Goal: Information Seeking & Learning: Learn about a topic

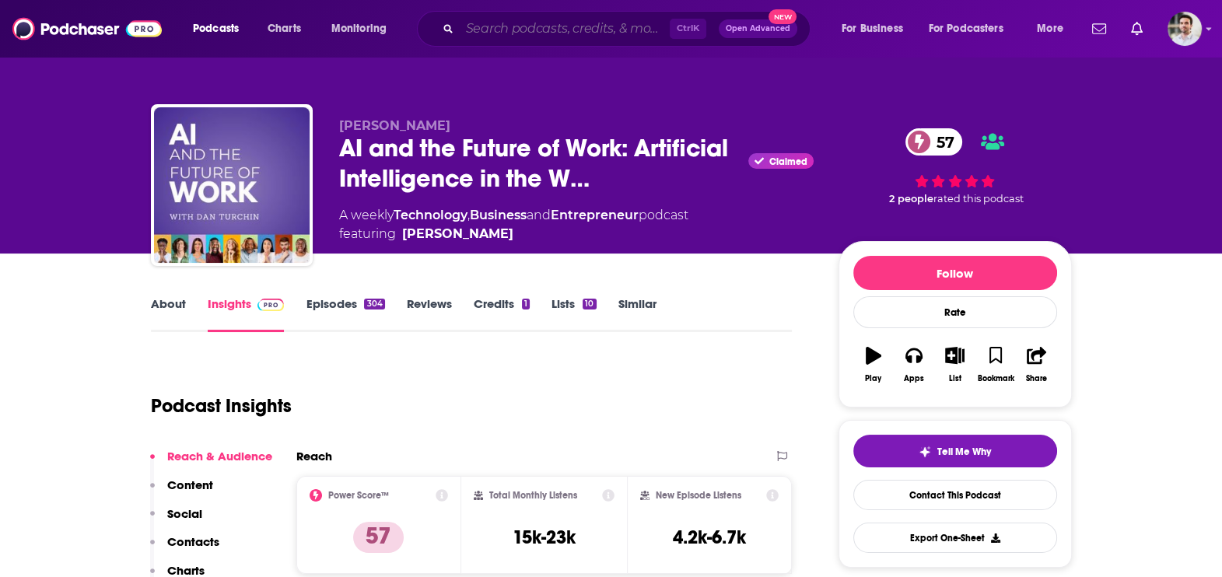
click at [502, 34] on input "Search podcasts, credits, & more..." at bounding box center [565, 28] width 210 height 25
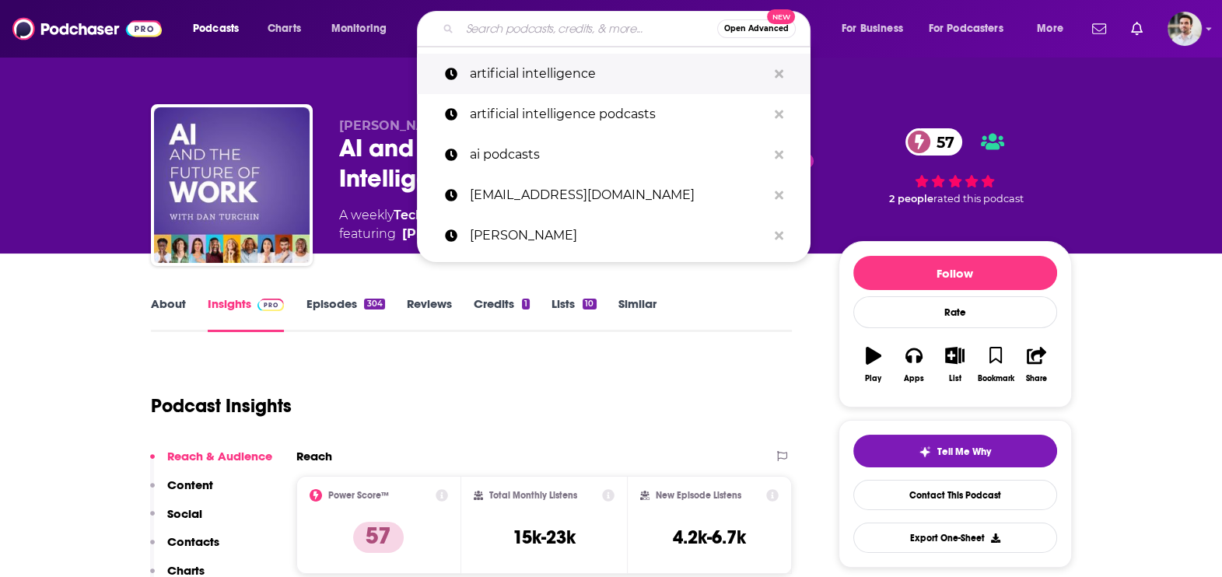
click at [518, 86] on p "artificial intelligence" at bounding box center [618, 74] width 297 height 40
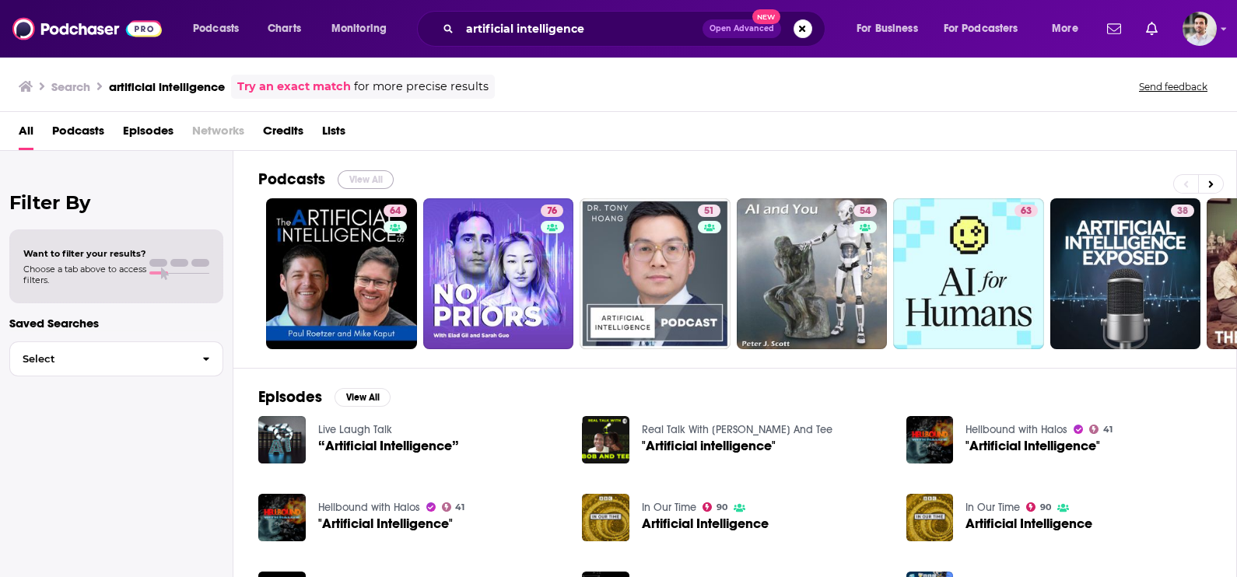
click at [368, 172] on button "View All" at bounding box center [366, 179] width 56 height 19
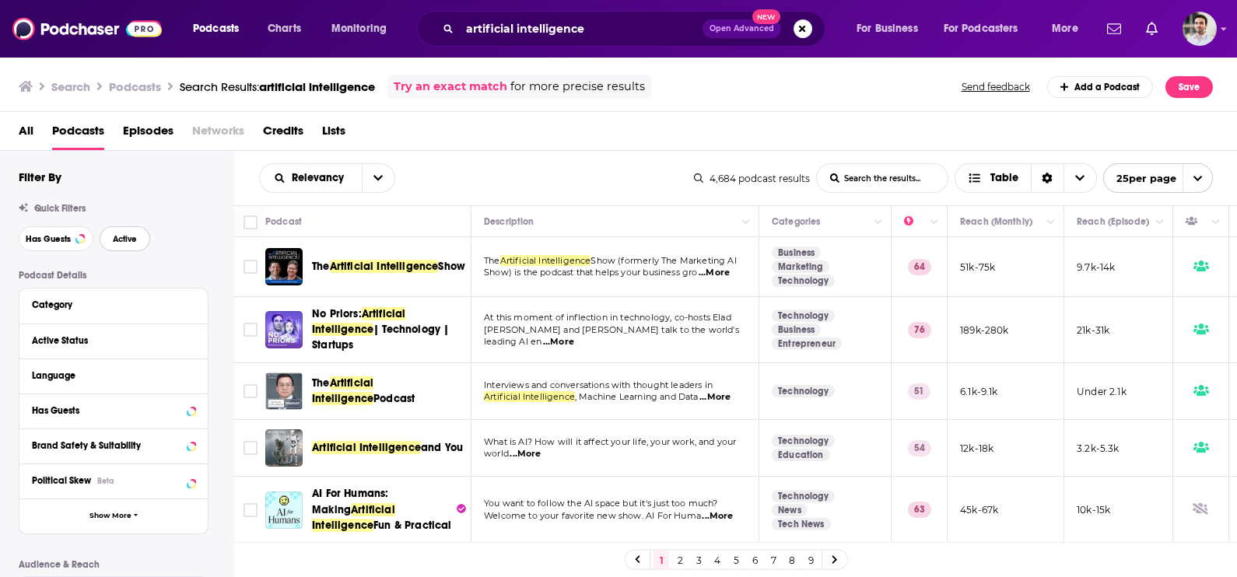
click at [139, 237] on button "Active" at bounding box center [125, 238] width 51 height 25
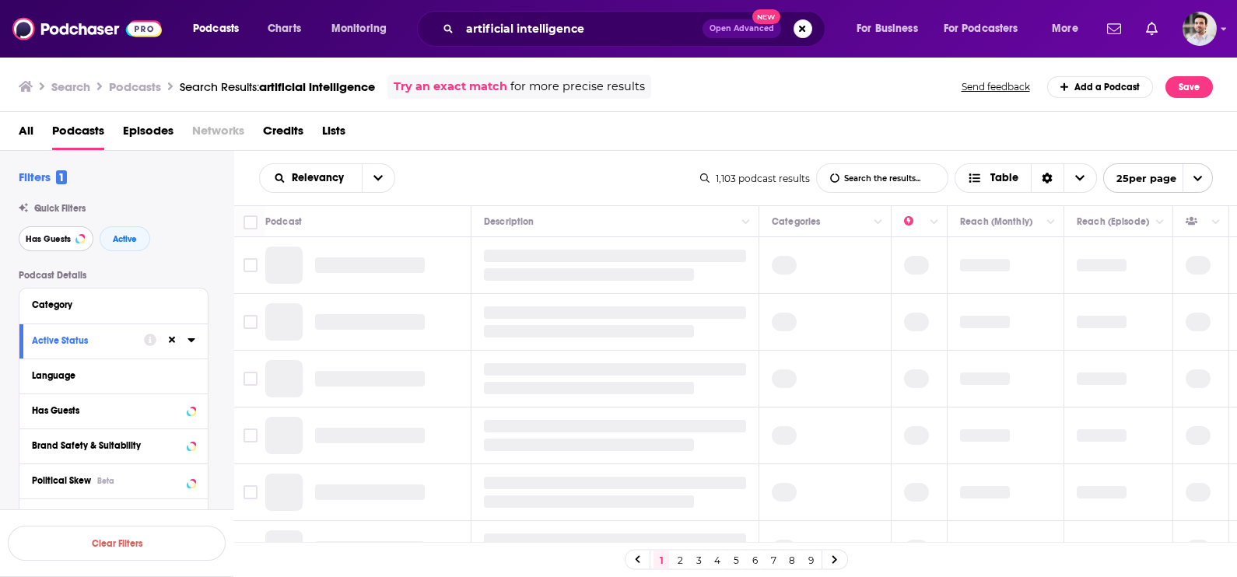
click at [62, 237] on span "Has Guests" at bounding box center [48, 239] width 45 height 9
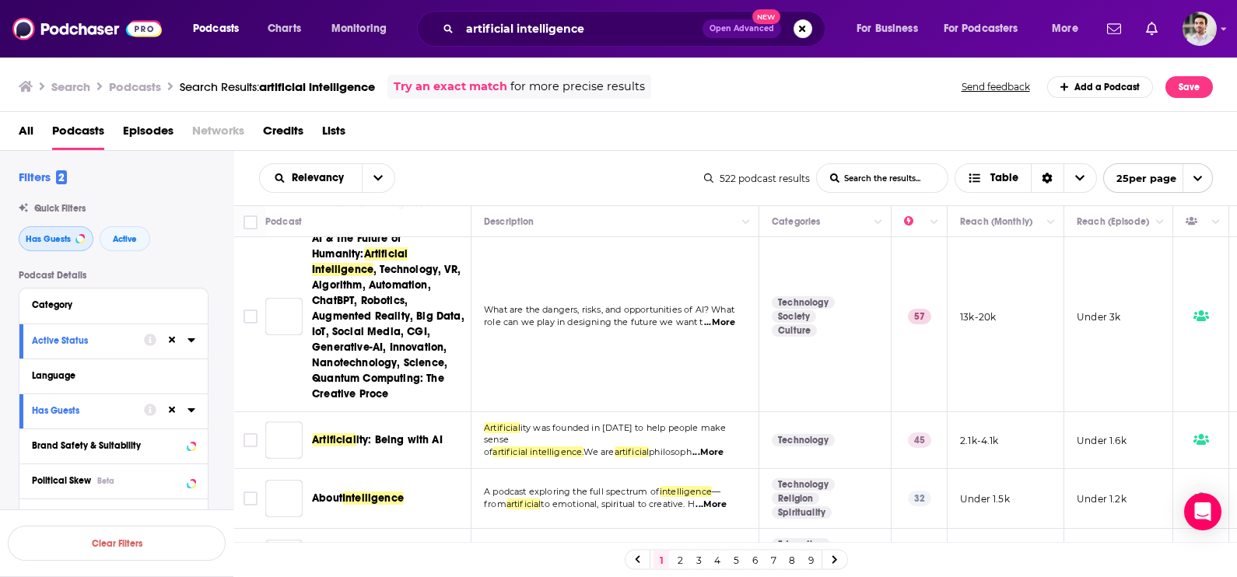
scroll to position [1467, 0]
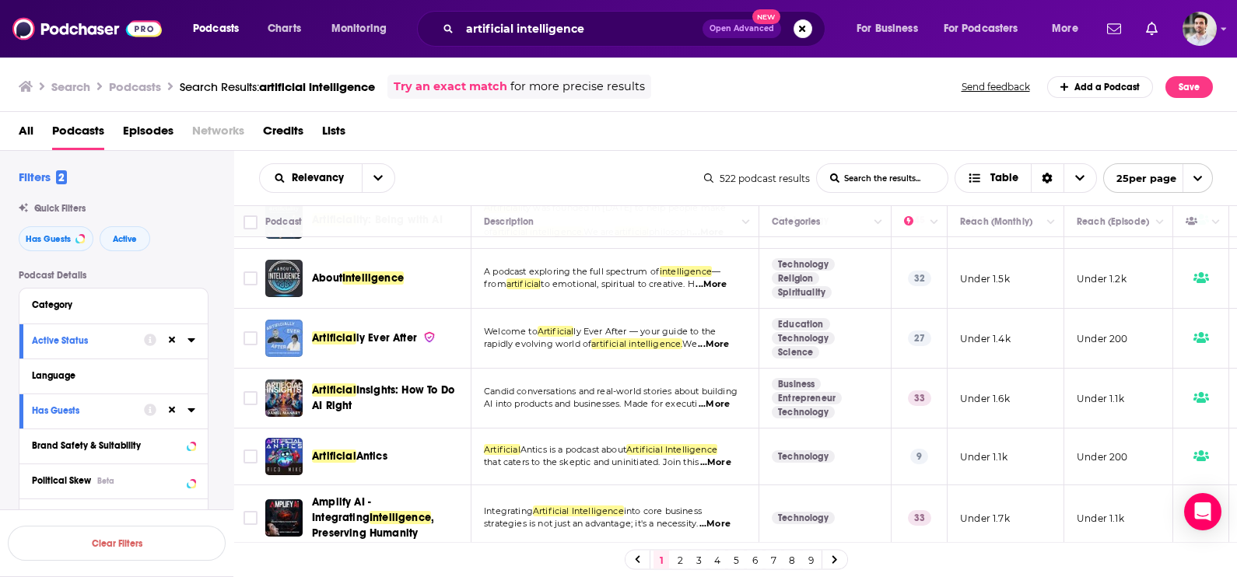
click at [673, 558] on link "2" at bounding box center [680, 560] width 16 height 19
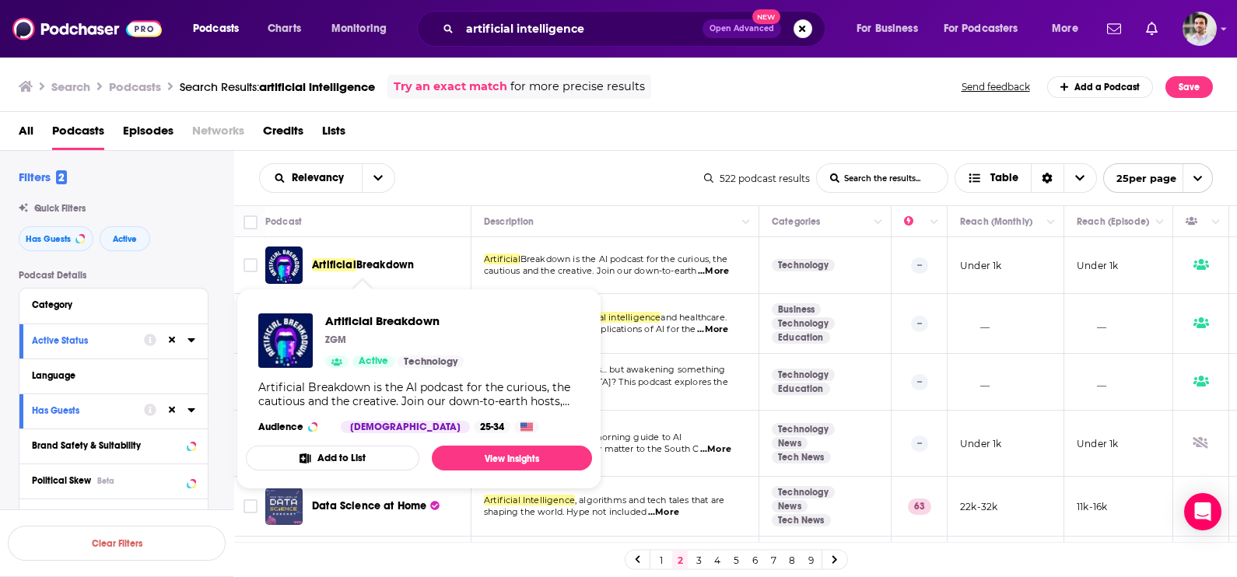
click at [657, 560] on link "1" at bounding box center [661, 560] width 16 height 19
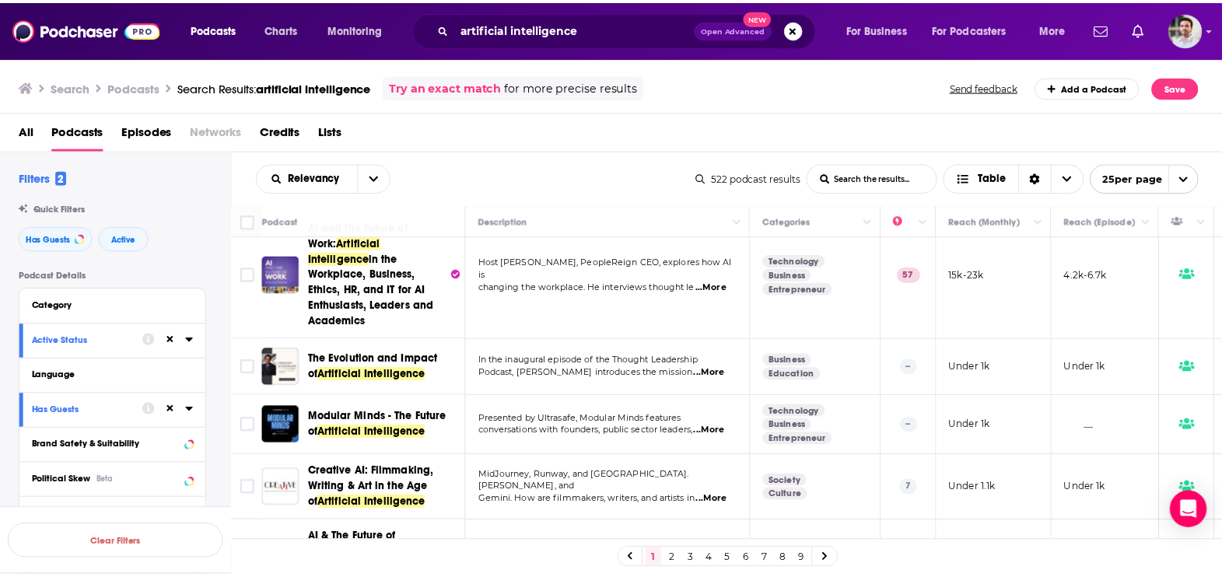
scroll to position [972, 0]
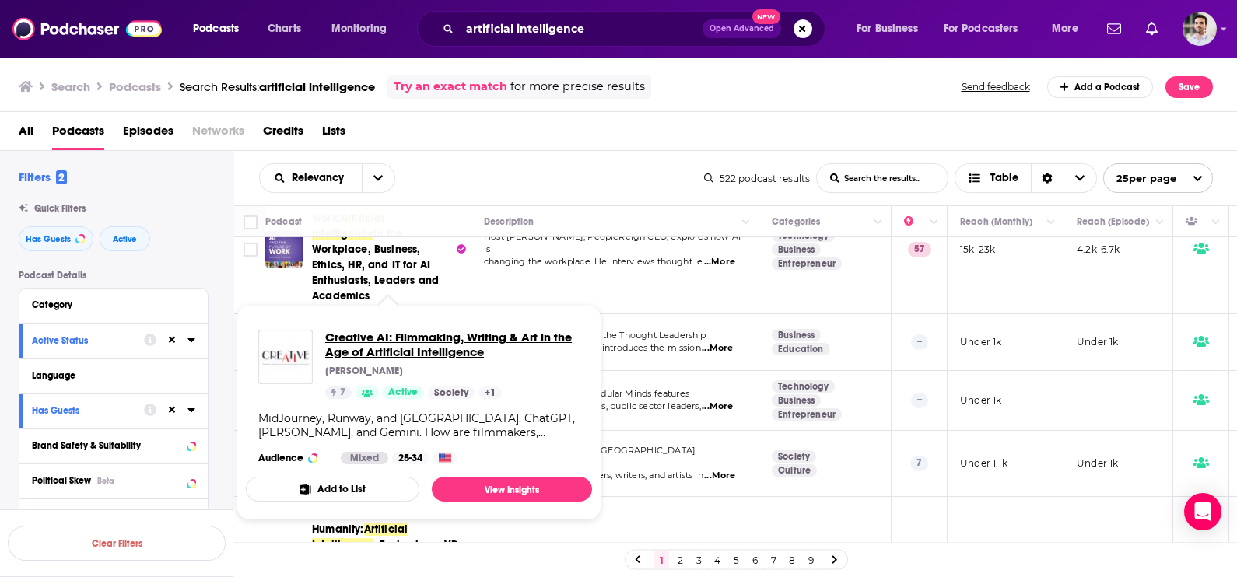
click at [450, 339] on span "Creative AI: Filmmaking, Writing & Art in the Age of Artificial Intelligence" at bounding box center [452, 345] width 254 height 30
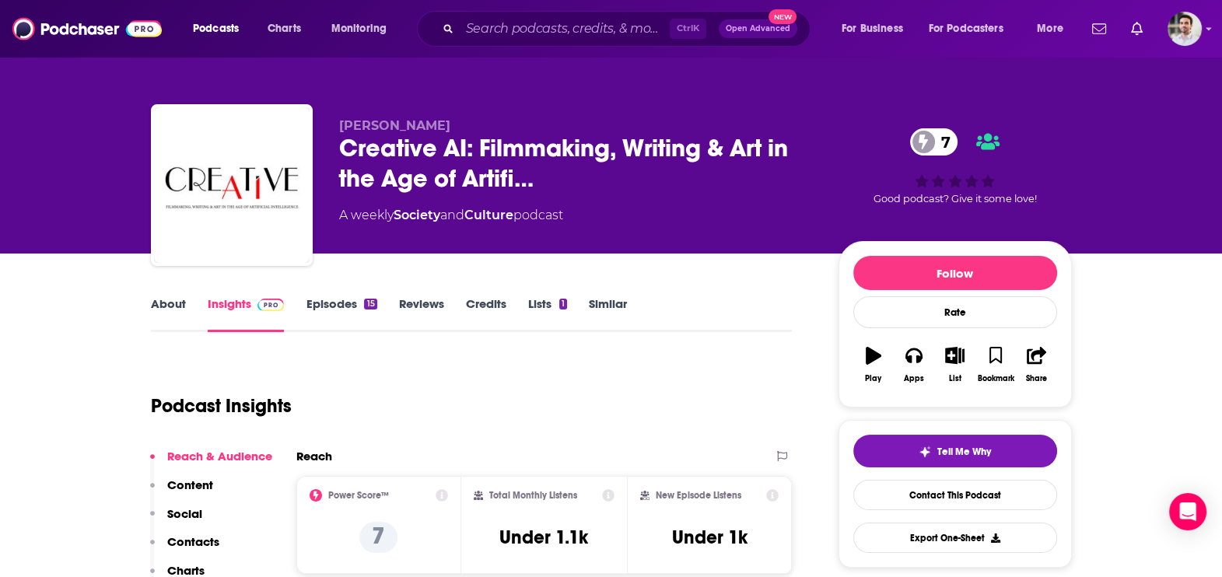
click at [205, 541] on p "Contacts" at bounding box center [193, 541] width 52 height 15
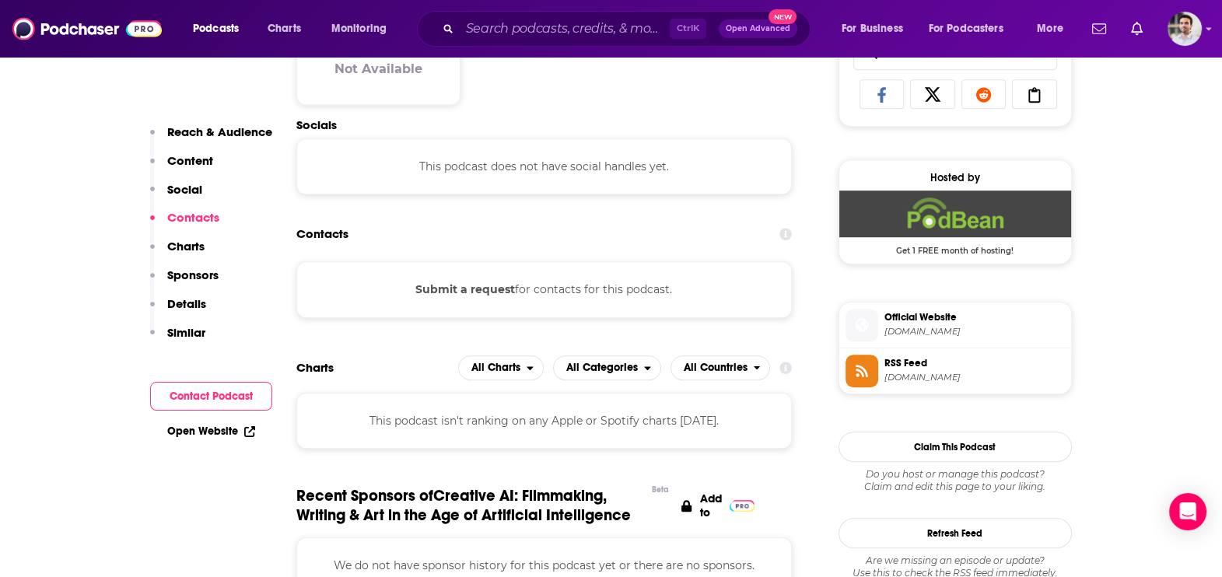
scroll to position [1038, 0]
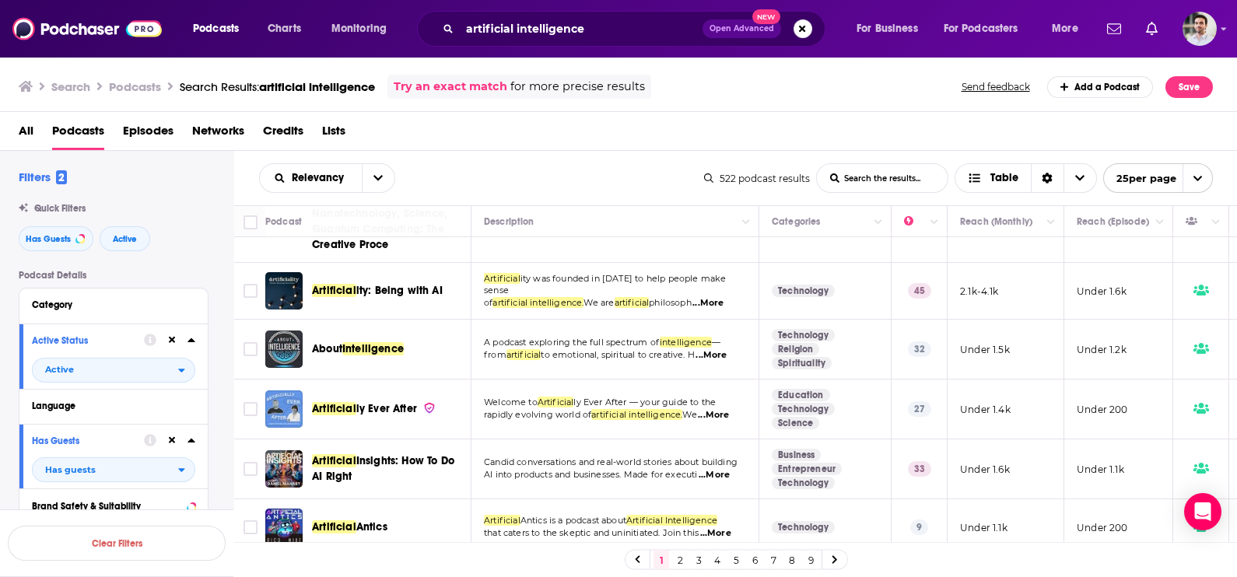
scroll to position [1467, 0]
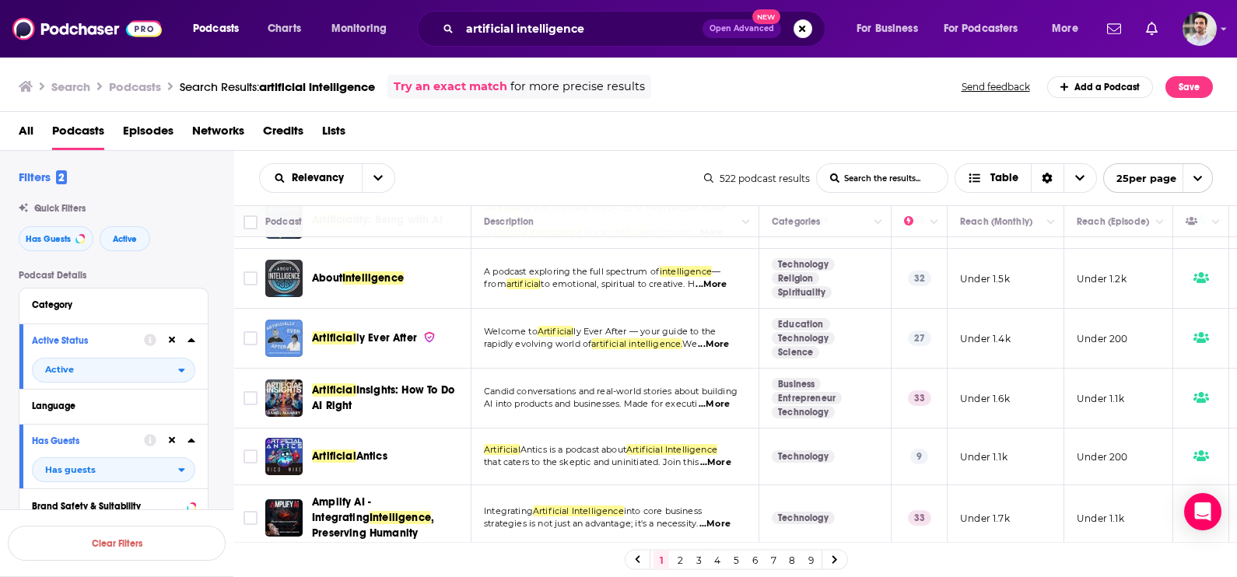
click at [679, 564] on link "2" at bounding box center [680, 560] width 16 height 19
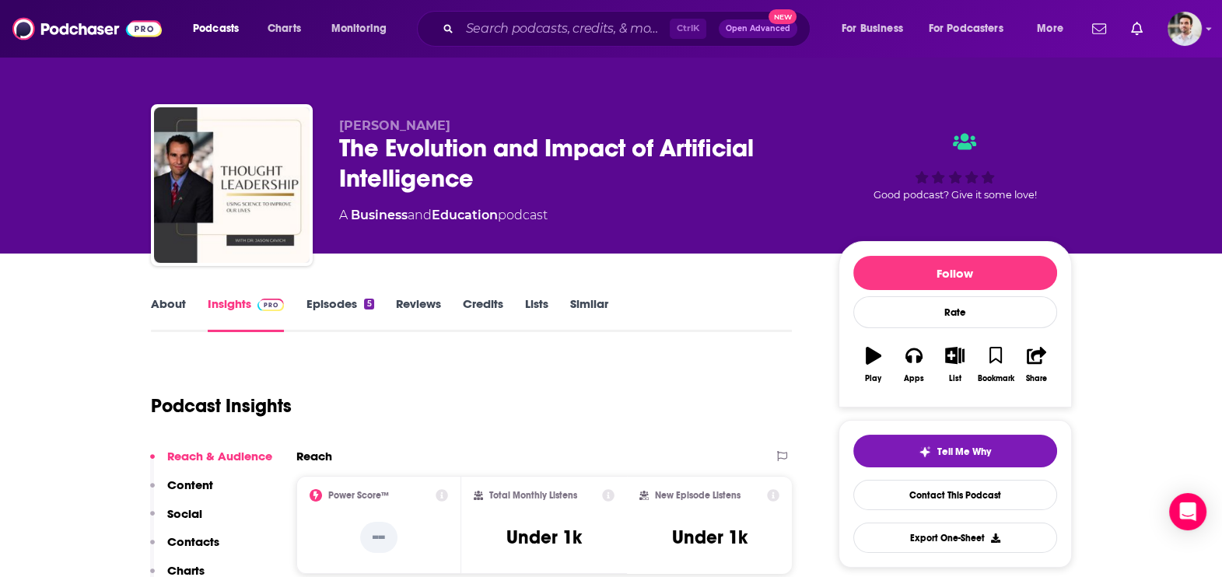
click at [189, 538] on p "Contacts" at bounding box center [193, 541] width 52 height 15
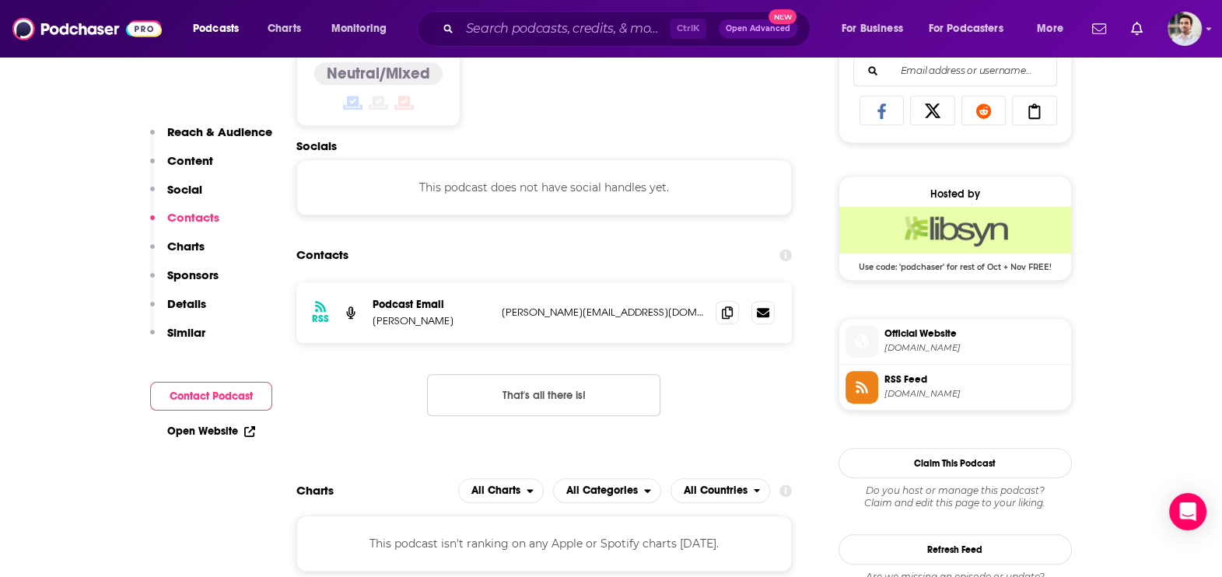
scroll to position [1042, 0]
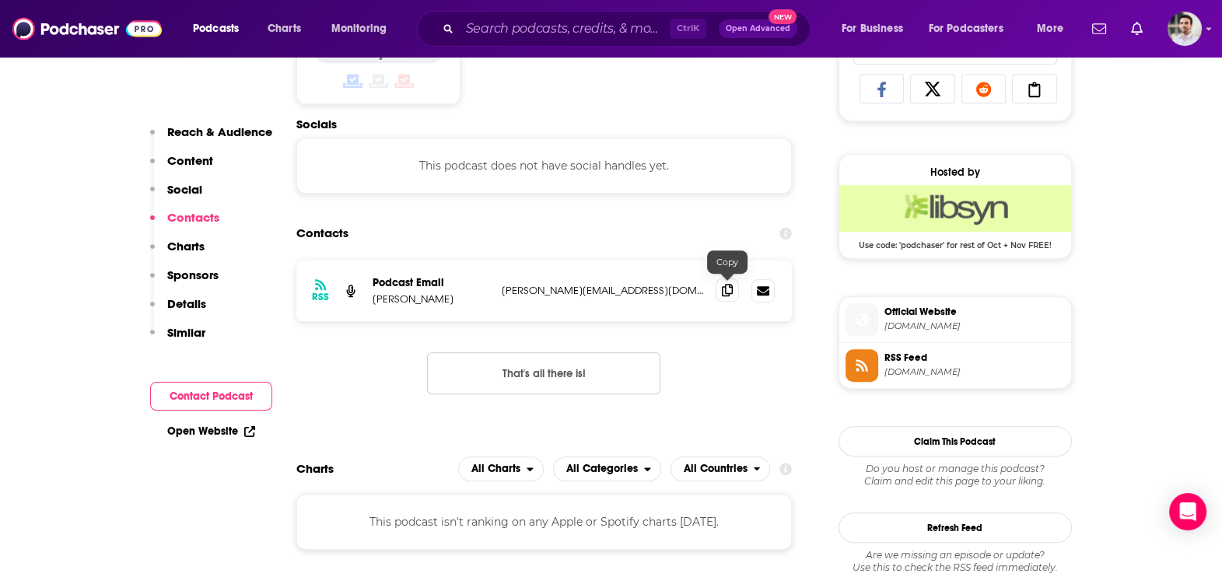
click at [724, 285] on icon at bounding box center [727, 290] width 11 height 12
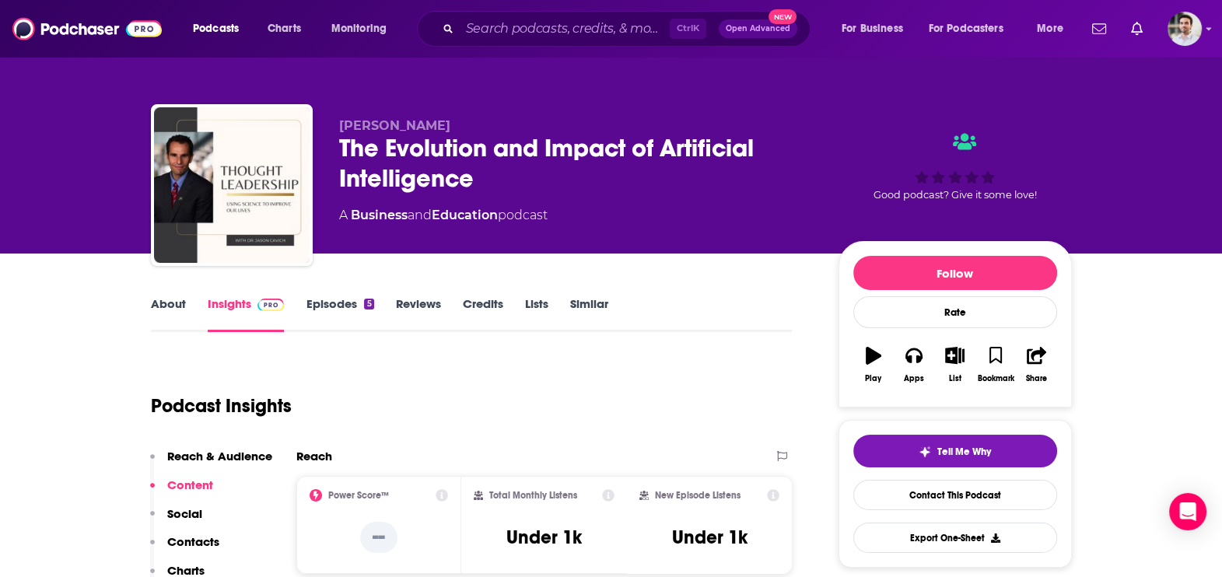
click at [334, 315] on link "Episodes 5" at bounding box center [340, 314] width 68 height 36
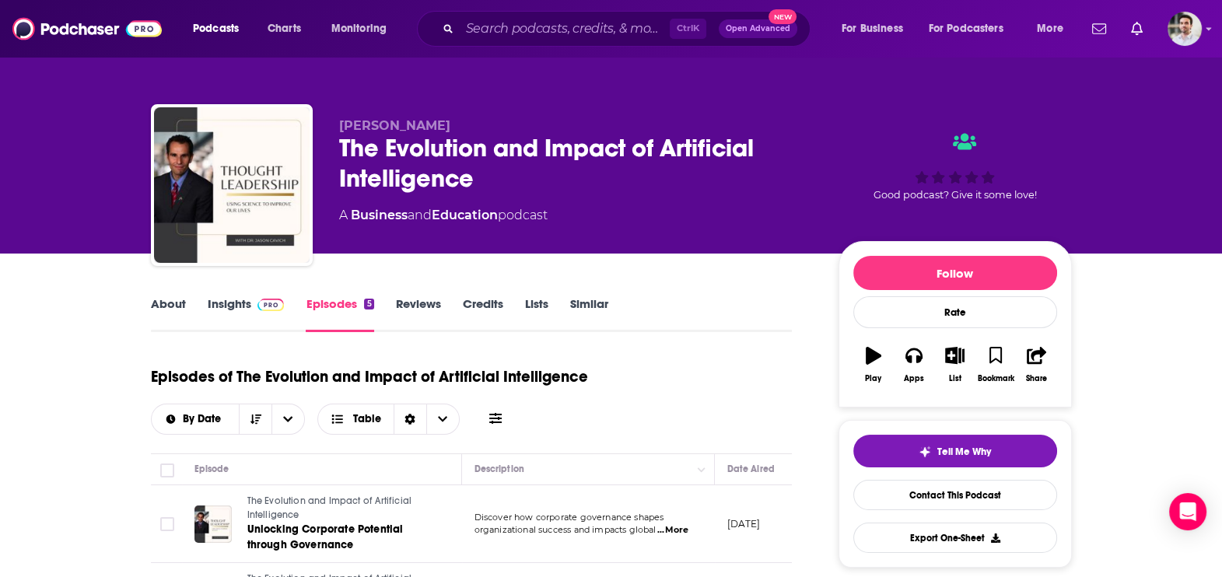
click at [220, 315] on link "Insights" at bounding box center [246, 314] width 77 height 36
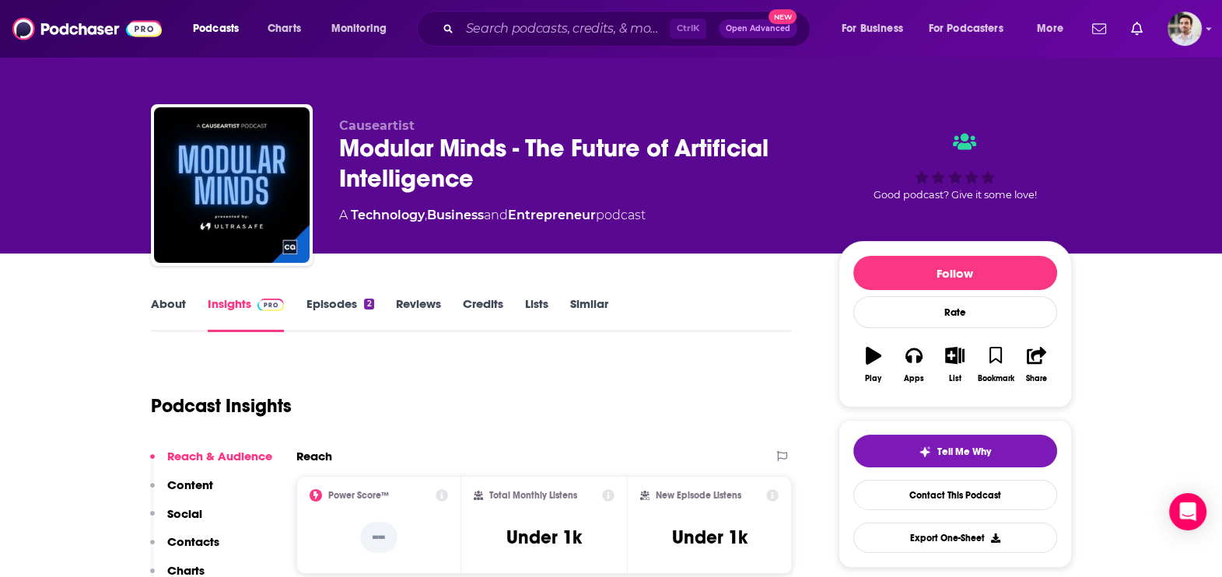
click at [203, 540] on p "Contacts" at bounding box center [193, 541] width 52 height 15
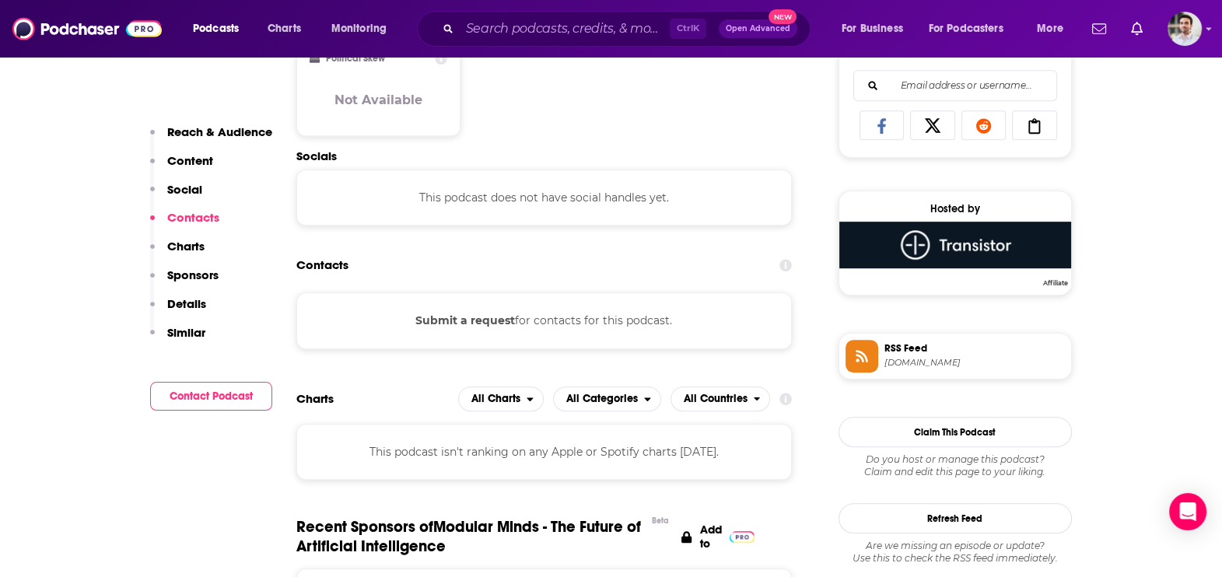
scroll to position [1038, 0]
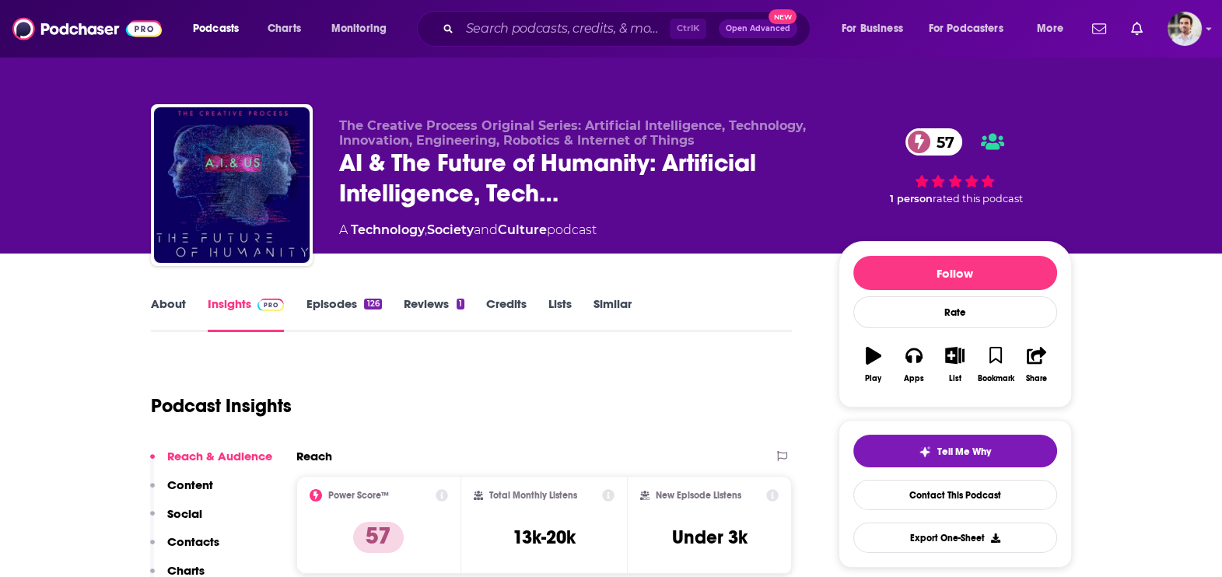
click at [205, 541] on p "Contacts" at bounding box center [193, 541] width 52 height 15
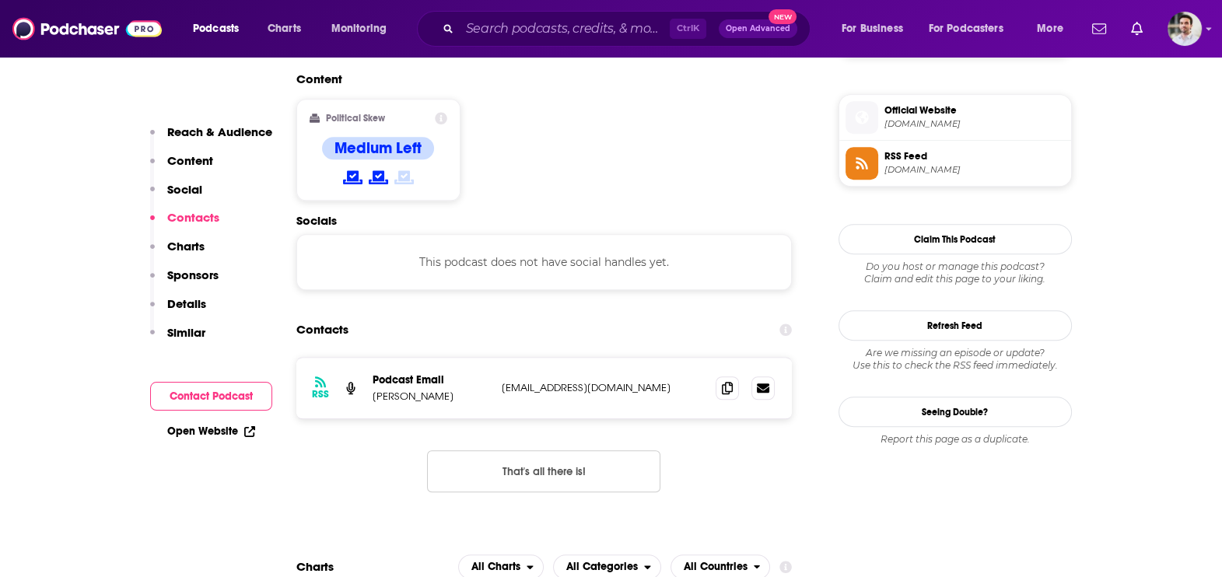
scroll to position [1248, 0]
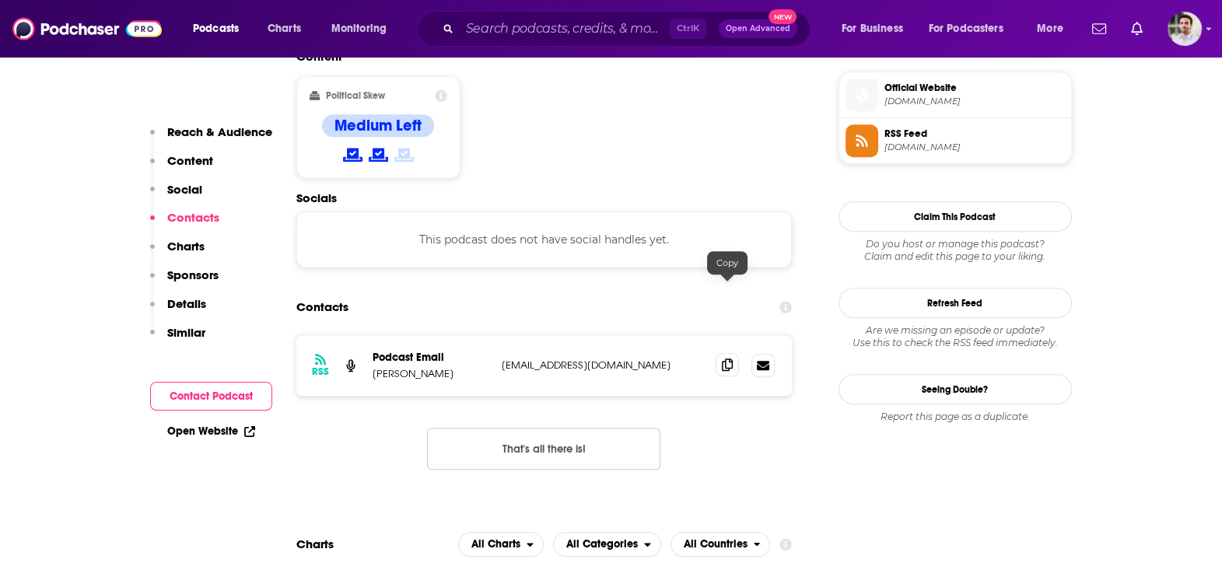
click at [719, 353] on span at bounding box center [727, 364] width 23 height 23
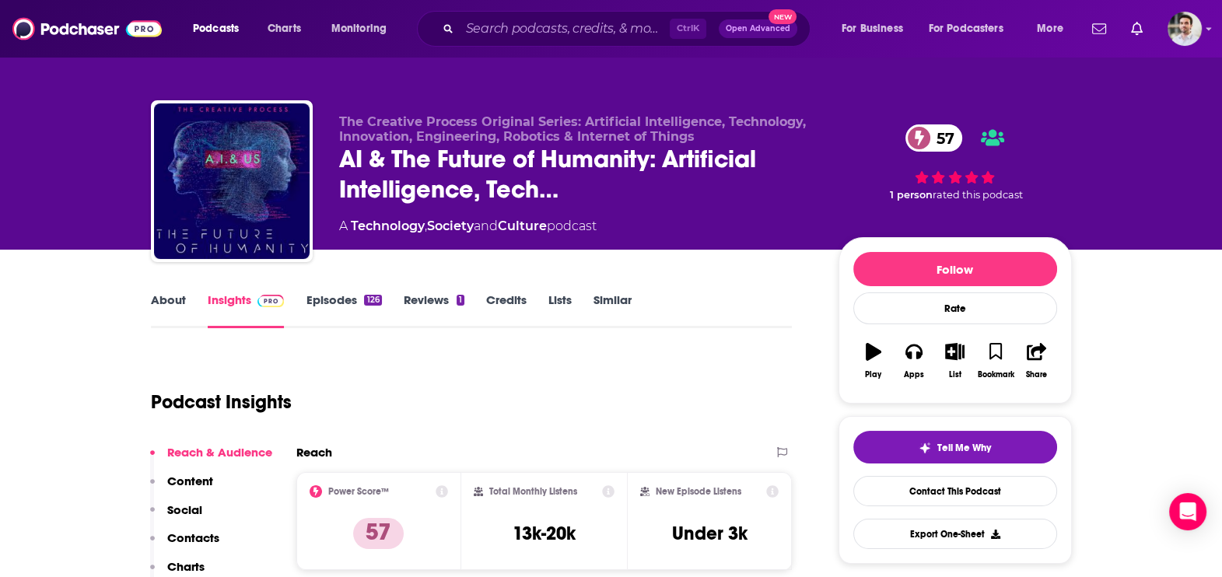
scroll to position [0, 0]
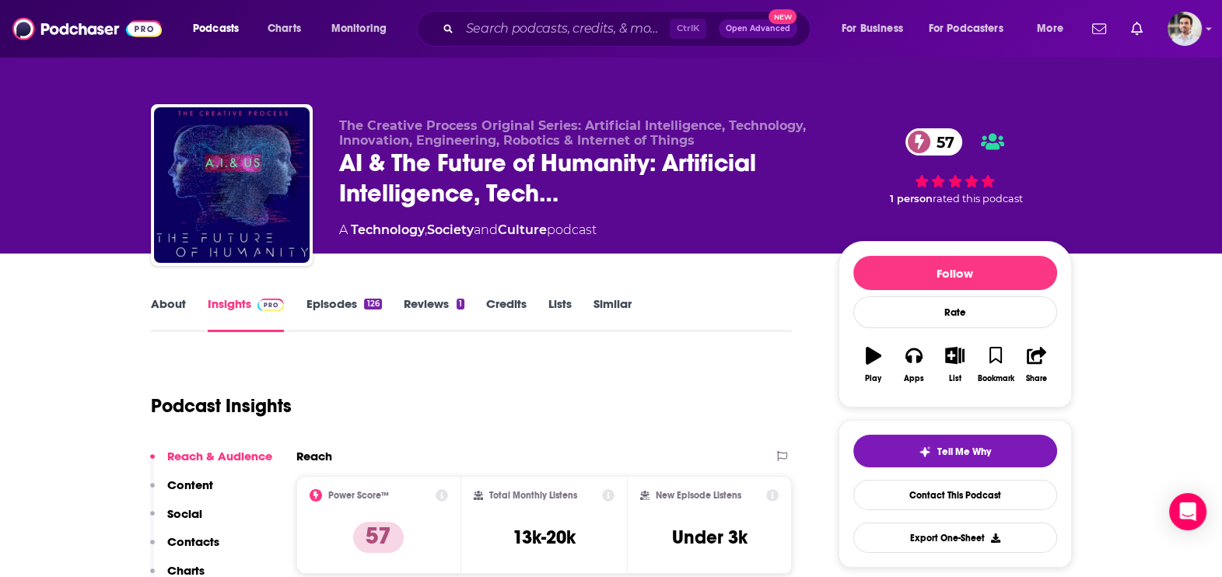
click at [167, 303] on link "About" at bounding box center [168, 314] width 35 height 36
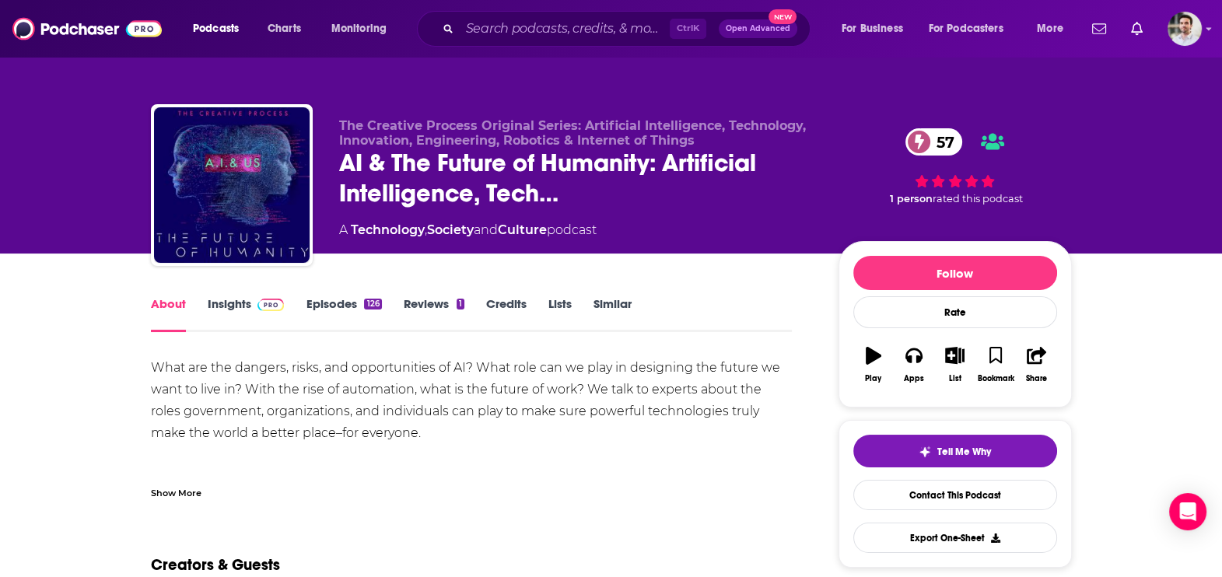
click at [180, 487] on div "Show More" at bounding box center [176, 492] width 51 height 15
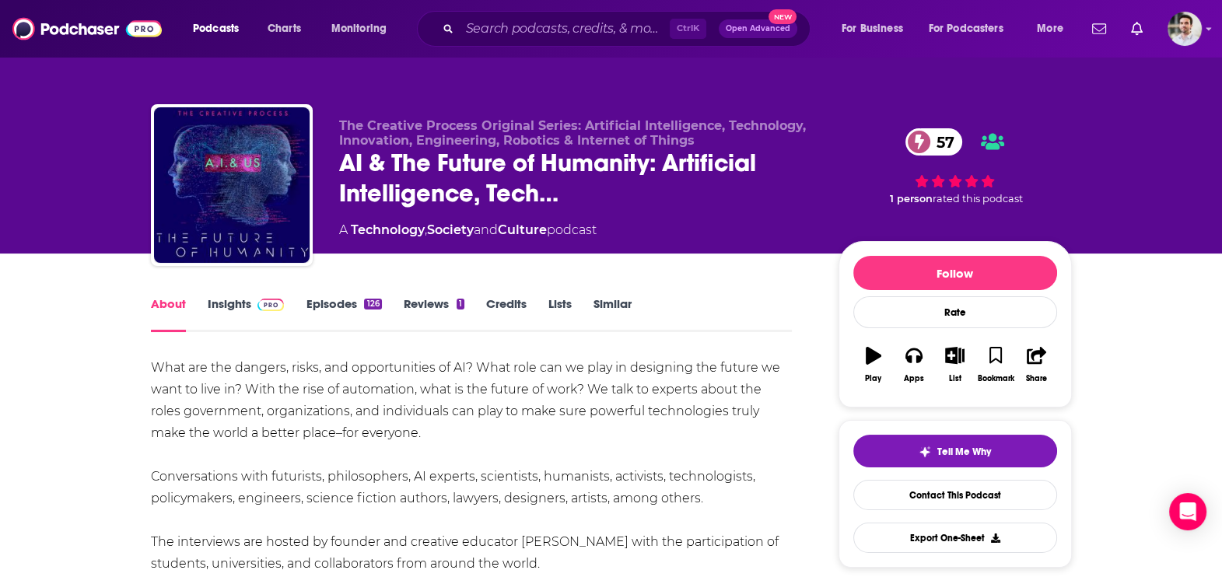
click at [242, 303] on link "Insights" at bounding box center [246, 314] width 77 height 36
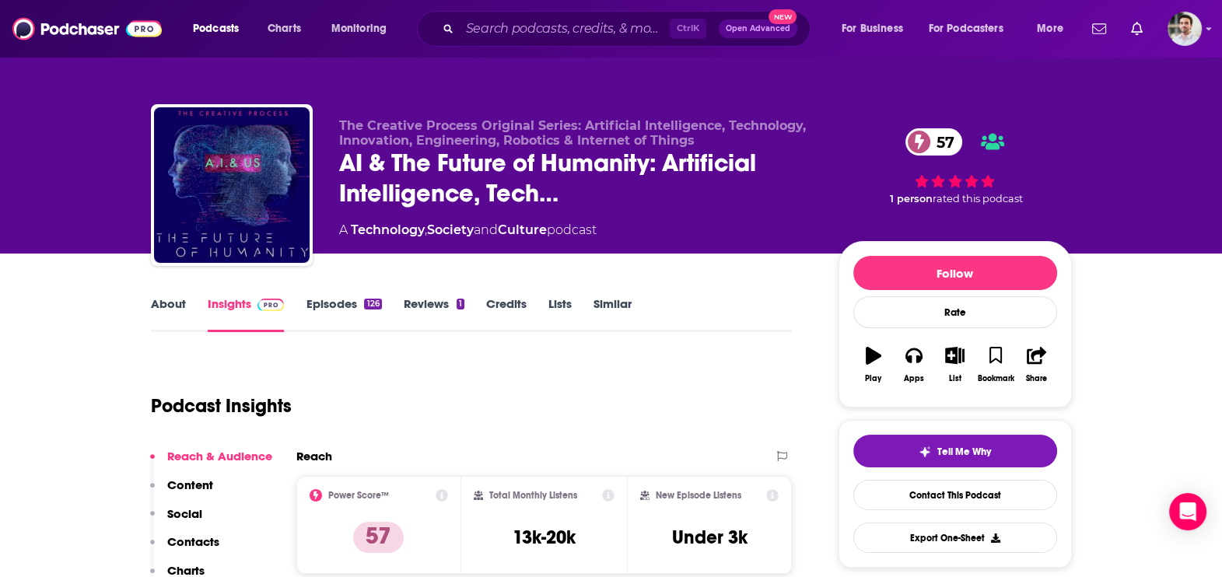
click at [315, 308] on link "Episodes 126" at bounding box center [343, 314] width 75 height 36
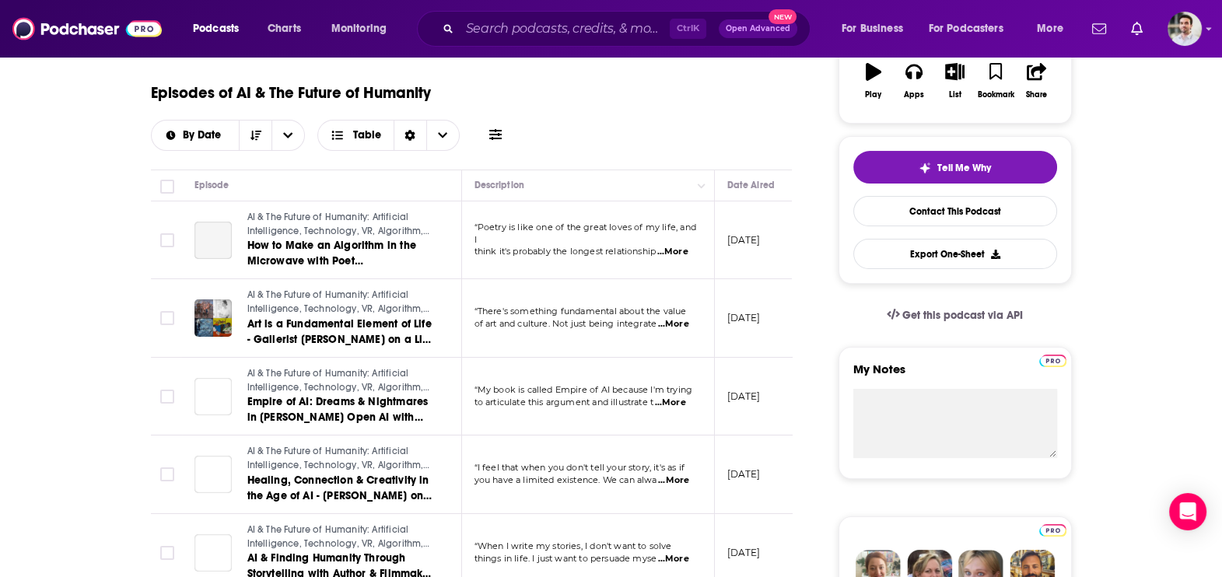
scroll to position [187, 0]
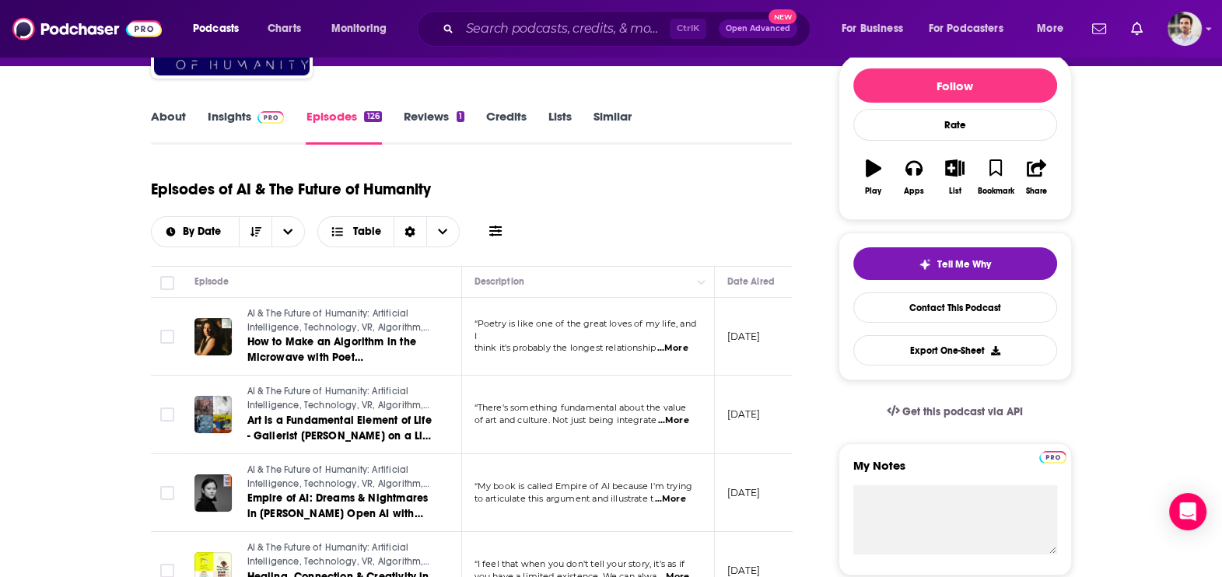
click at [677, 342] on span "...More" at bounding box center [672, 348] width 31 height 12
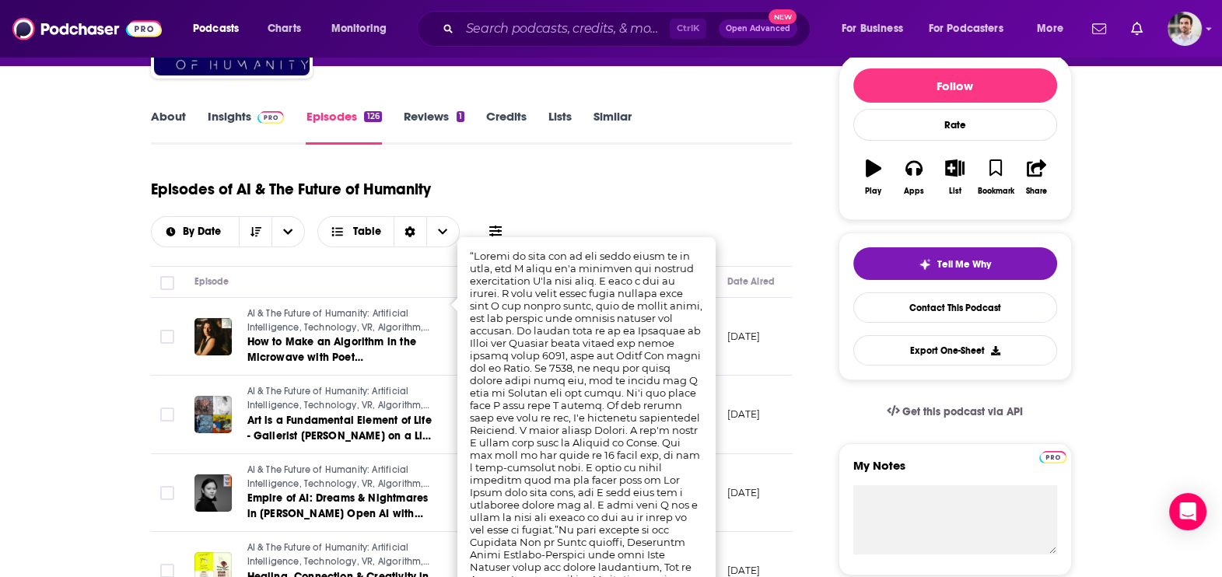
click at [0, 390] on html "Podcasts Charts Monitoring Ctrl K Open Advanced New For Business For Podcasters…" at bounding box center [611, 101] width 1222 height 577
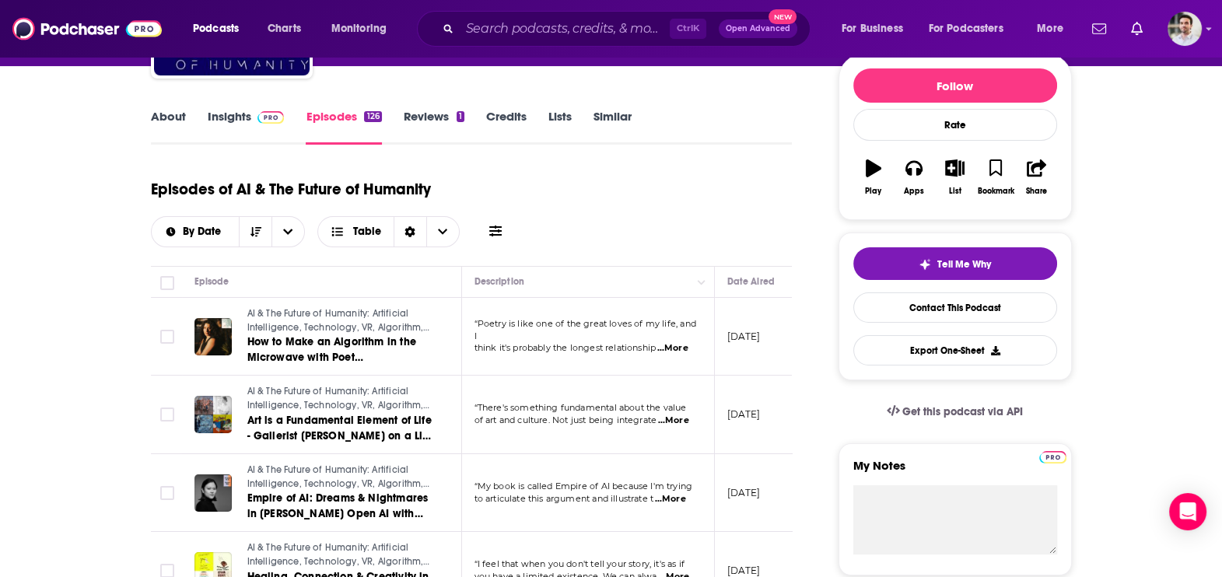
scroll to position [0, 0]
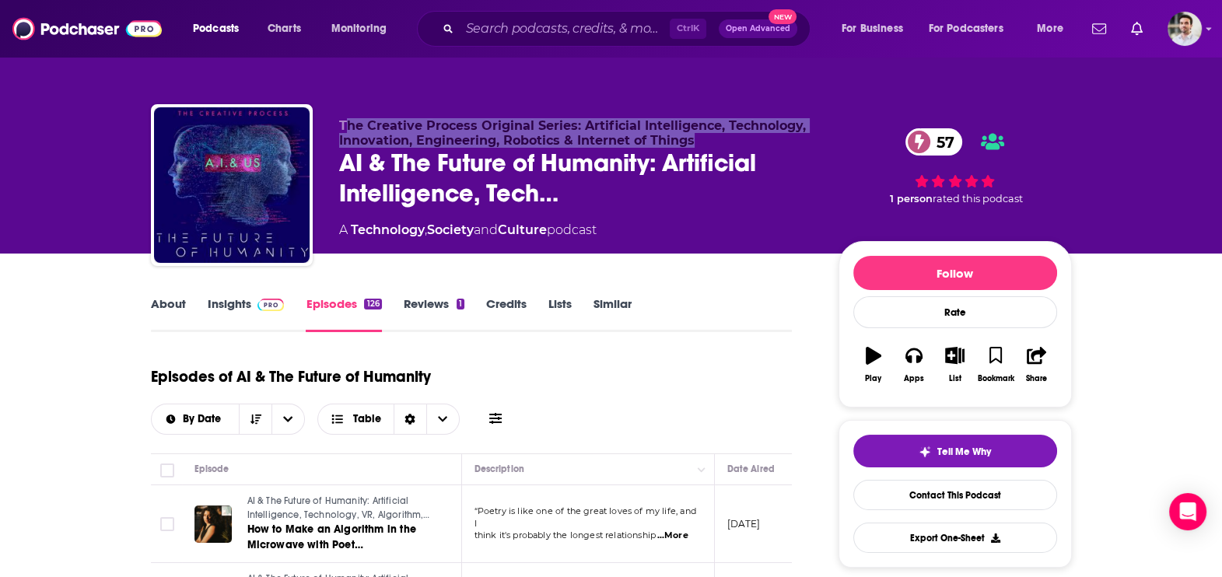
drag, startPoint x: 342, startPoint y: 124, endPoint x: 716, endPoint y: 141, distance: 374.5
click at [716, 141] on p "The Creative Process Original Series: Artificial Intelligence, Technology, Inno…" at bounding box center [576, 133] width 474 height 30
copy span "he Creative Process Original Series: Artificial Intelligence, Technology, Innov…"
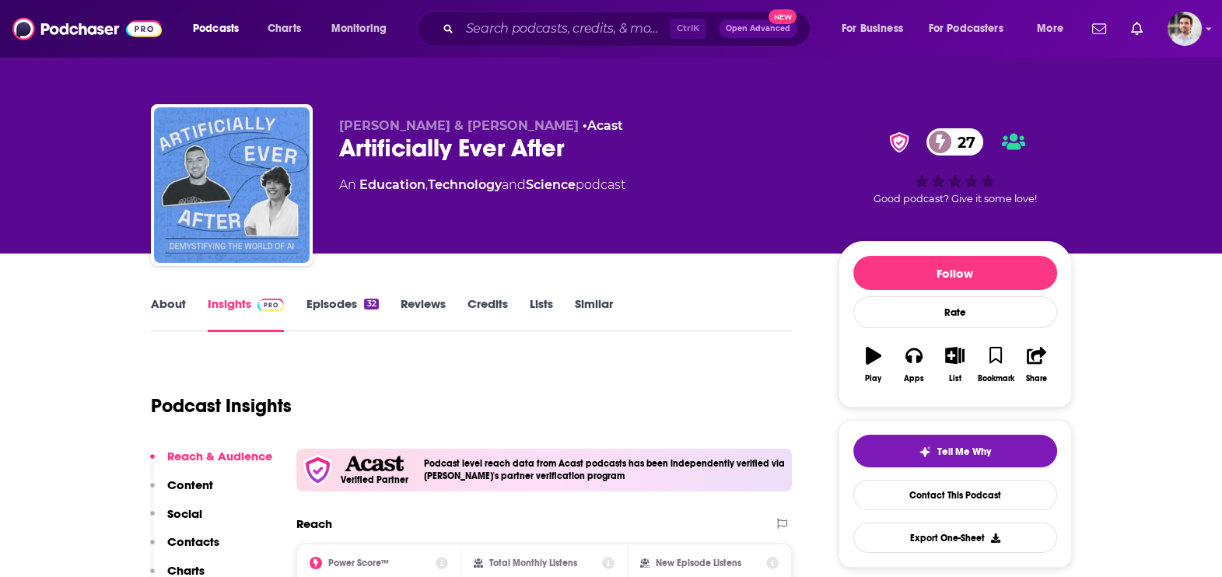
click at [176, 543] on p "Contacts" at bounding box center [193, 541] width 52 height 15
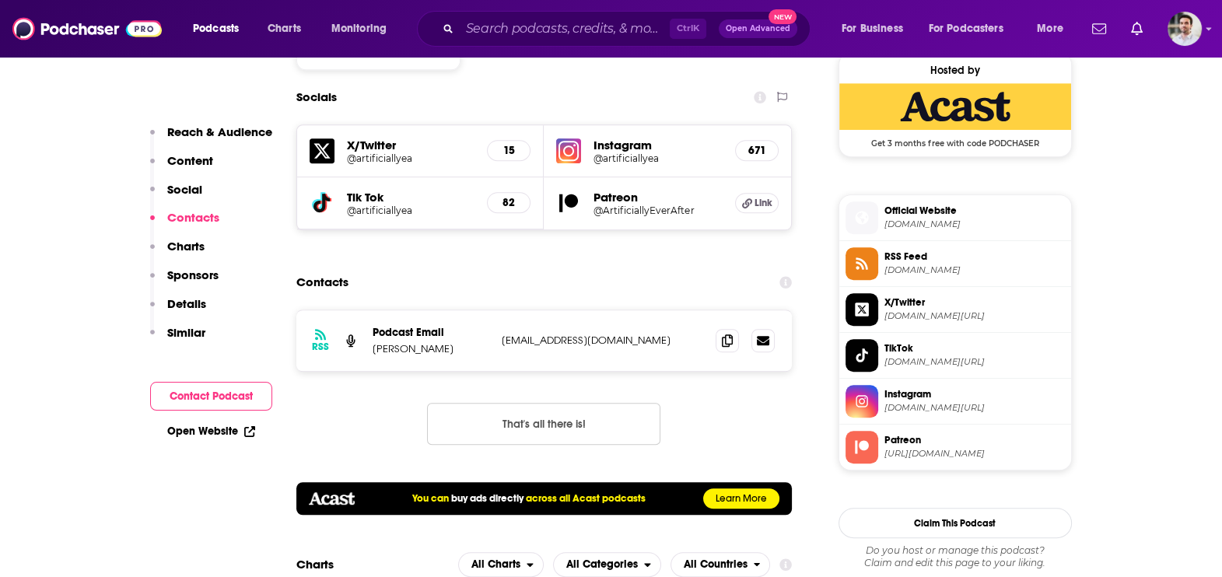
scroll to position [1192, 0]
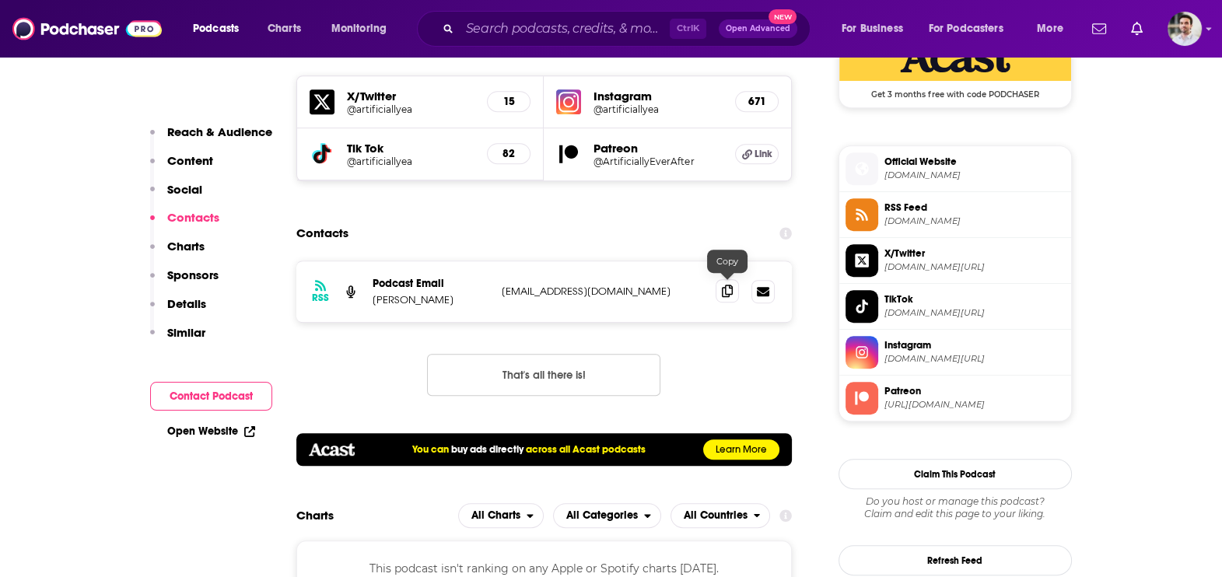
click at [723, 296] on span at bounding box center [727, 290] width 23 height 23
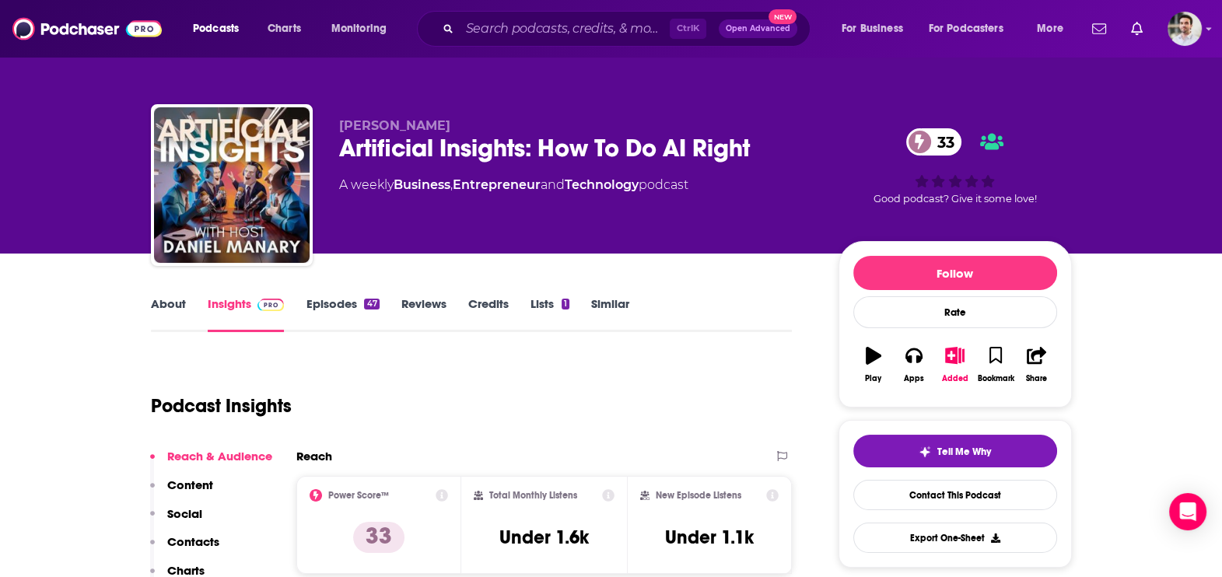
click at [205, 544] on p "Contacts" at bounding box center [193, 541] width 52 height 15
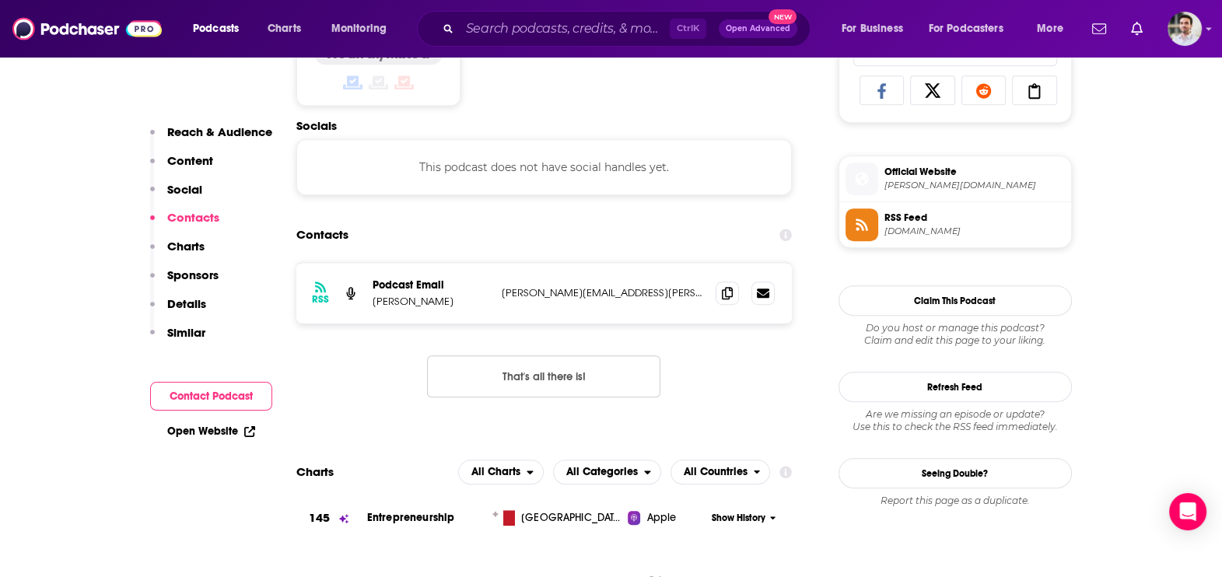
scroll to position [1042, 0]
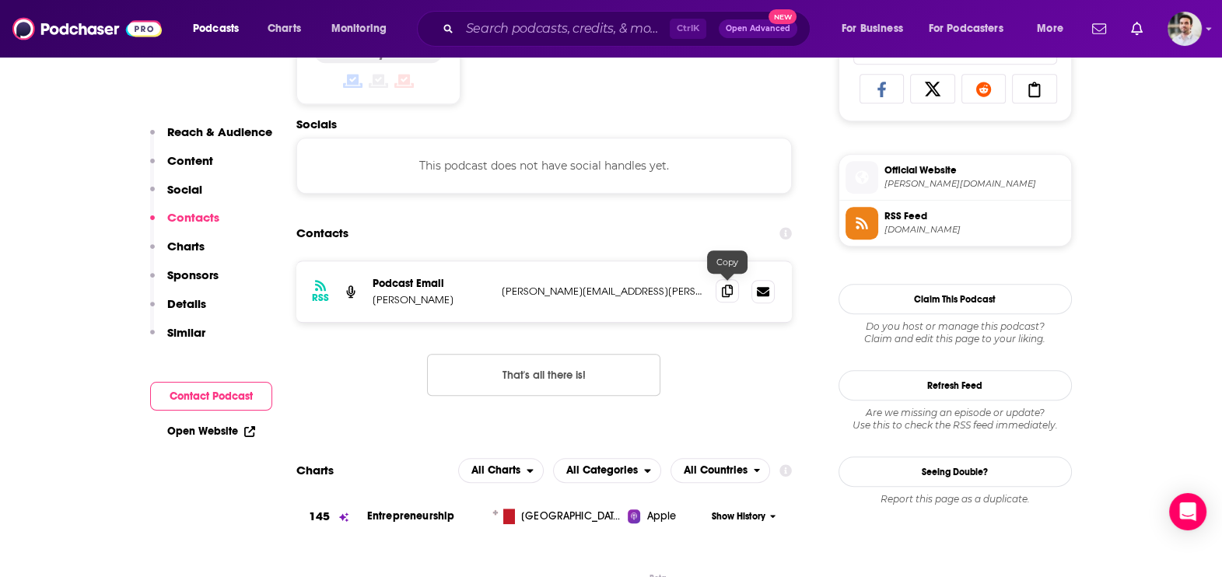
click at [725, 294] on icon at bounding box center [727, 291] width 11 height 12
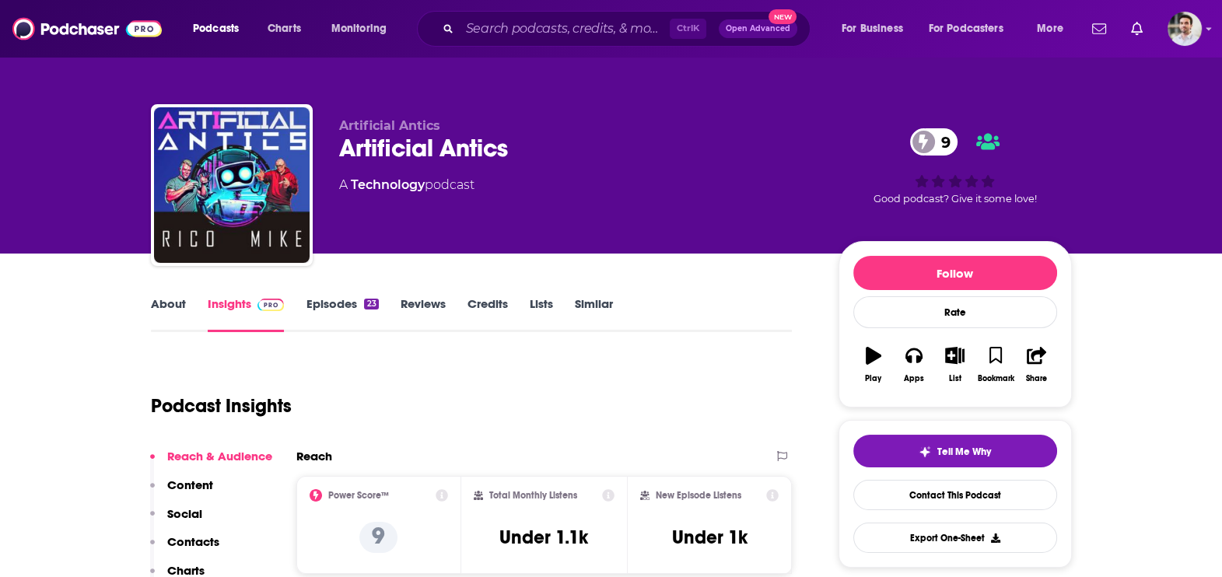
click at [206, 541] on p "Contacts" at bounding box center [193, 541] width 52 height 15
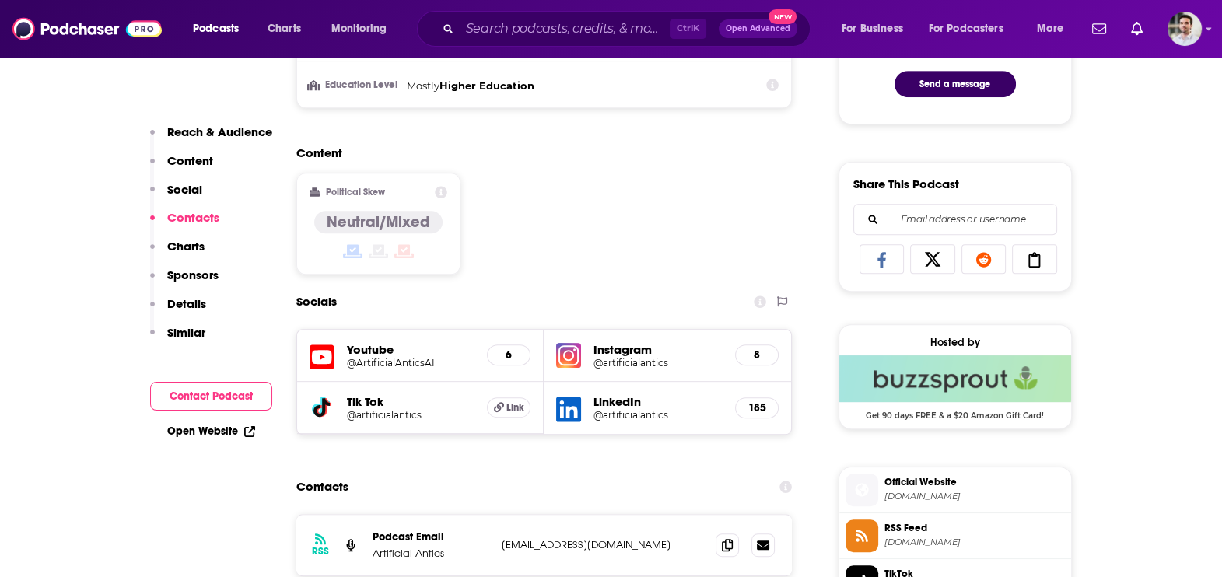
scroll to position [1124, 0]
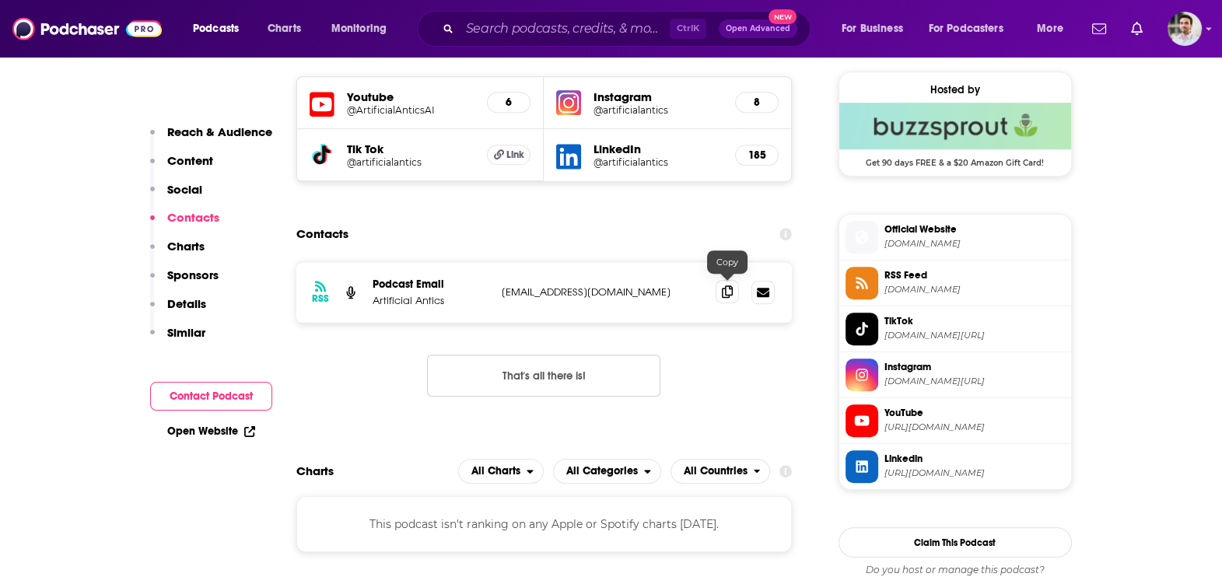
click at [727, 289] on icon at bounding box center [727, 291] width 11 height 12
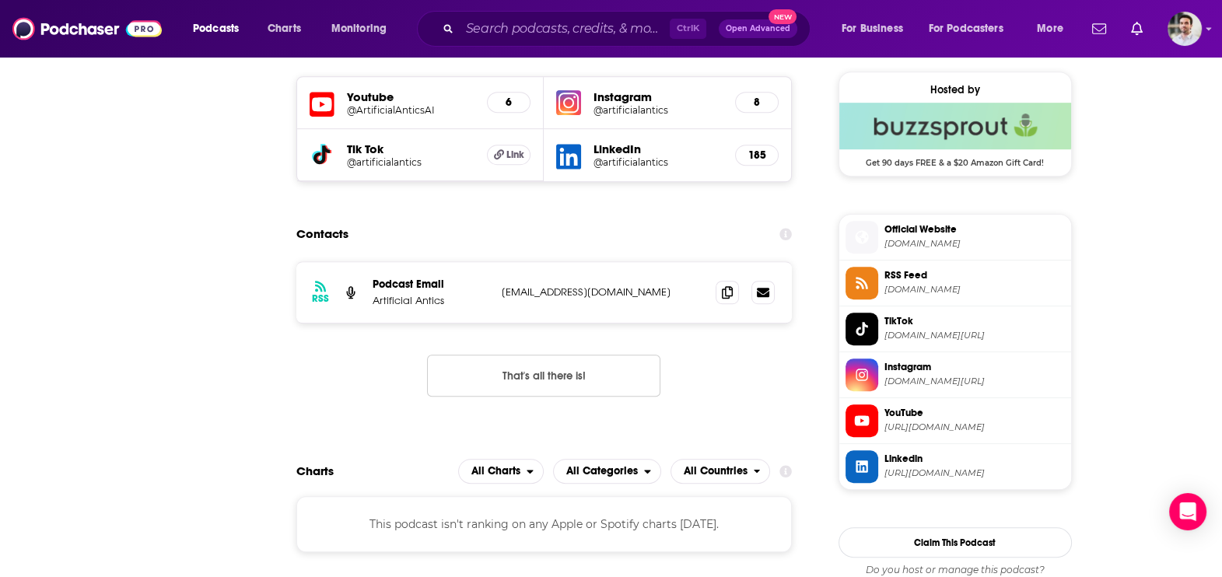
scroll to position [0, 0]
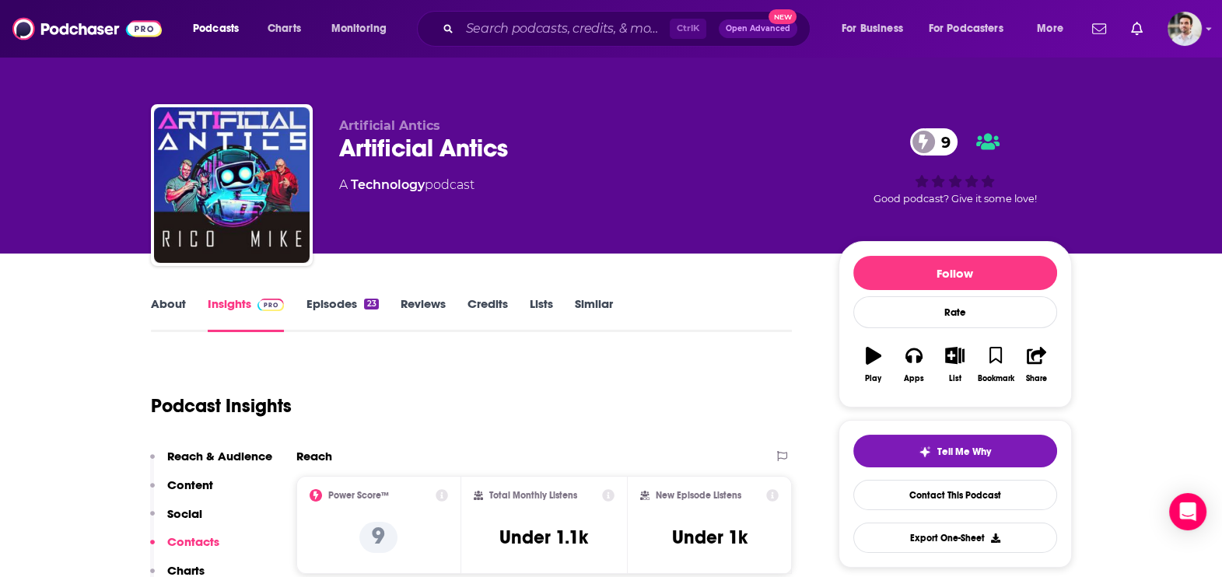
click at [158, 303] on link "About" at bounding box center [168, 314] width 35 height 36
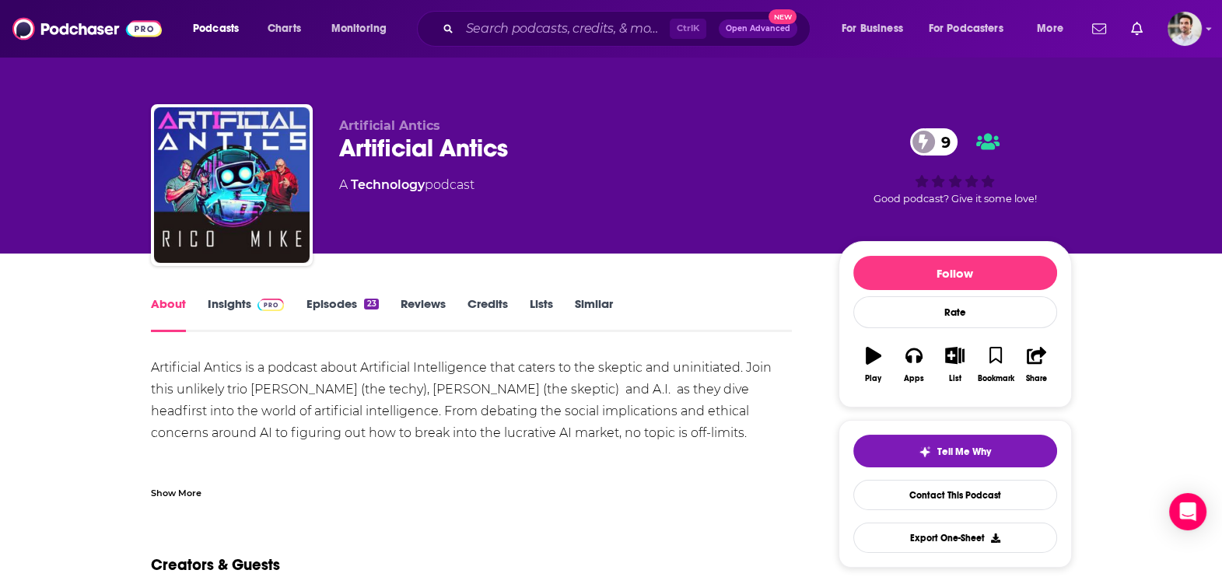
click at [233, 306] on link "Insights" at bounding box center [246, 314] width 77 height 36
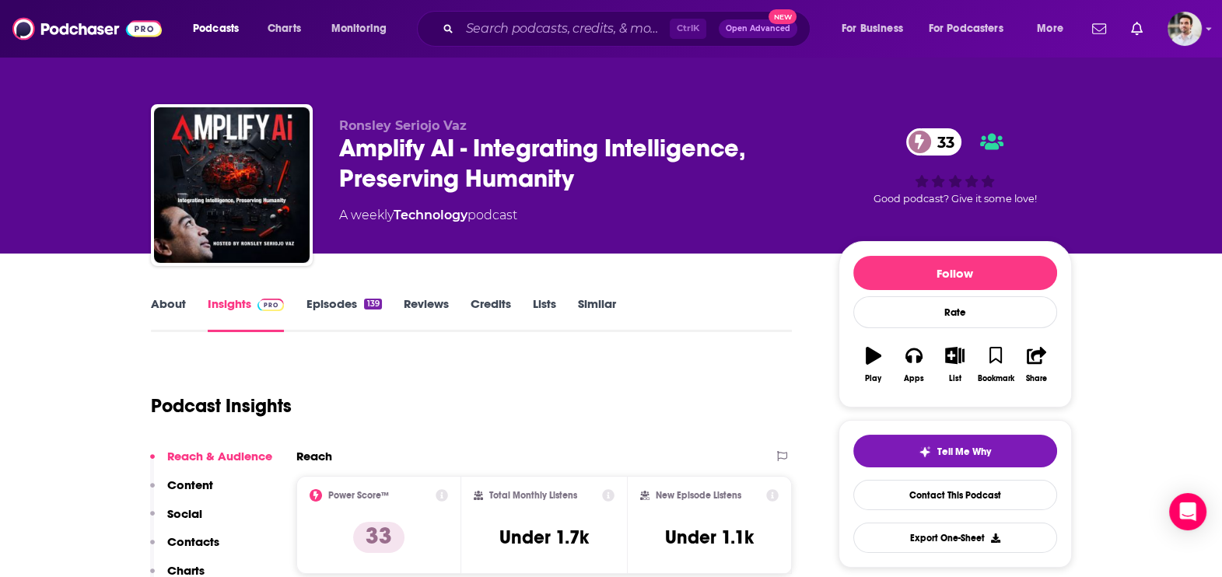
click at [187, 537] on p "Contacts" at bounding box center [193, 541] width 52 height 15
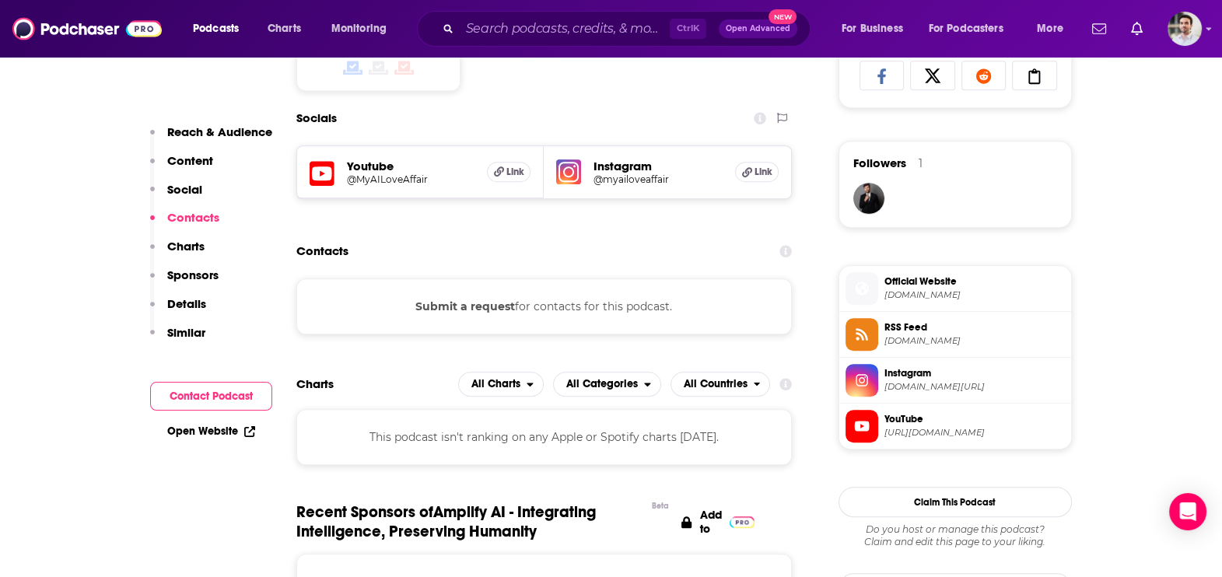
scroll to position [1073, 0]
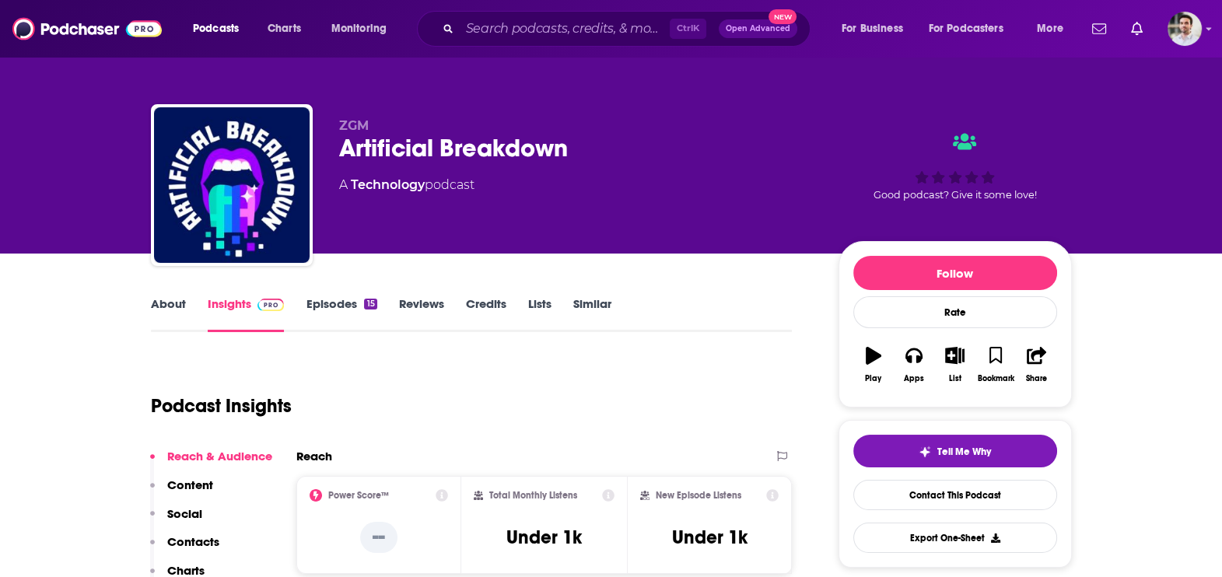
click at [189, 540] on p "Contacts" at bounding box center [193, 541] width 52 height 15
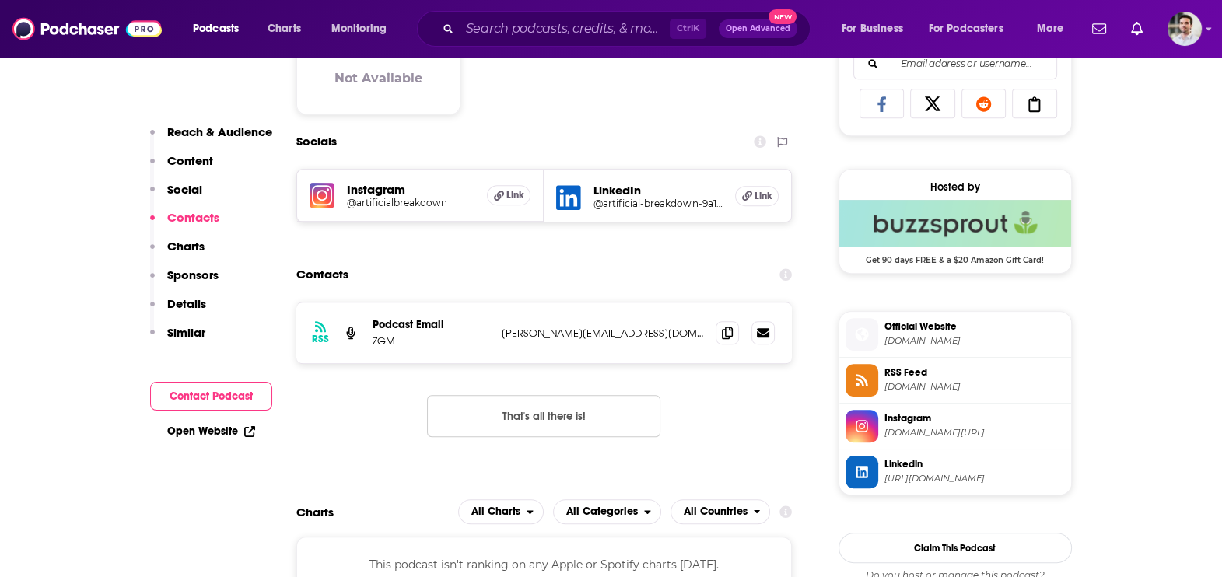
scroll to position [1068, 0]
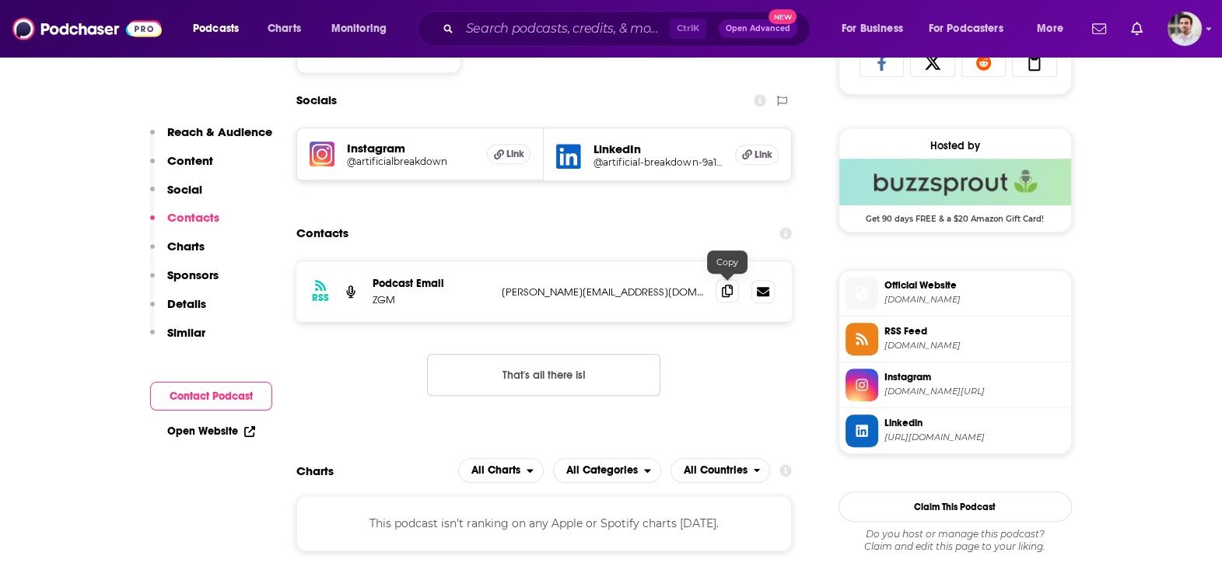
click at [736, 292] on span at bounding box center [727, 290] width 23 height 23
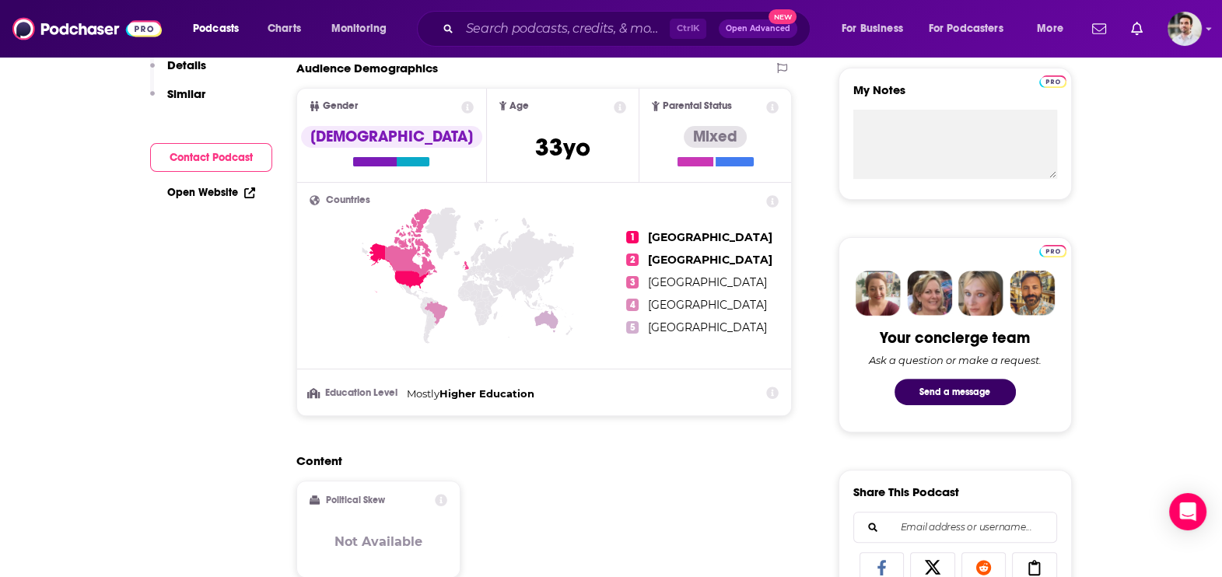
scroll to position [43, 0]
